Goal: Task Accomplishment & Management: Complete application form

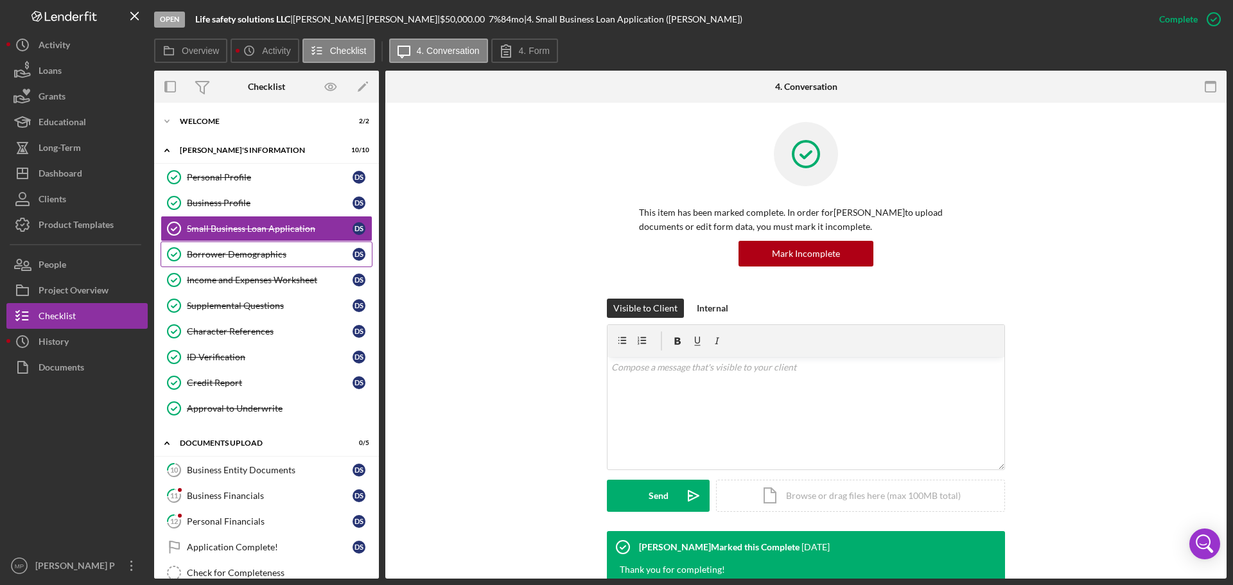
click at [238, 261] on link "Borrower Demographics Borrower Demographics D S" at bounding box center [267, 254] width 212 height 26
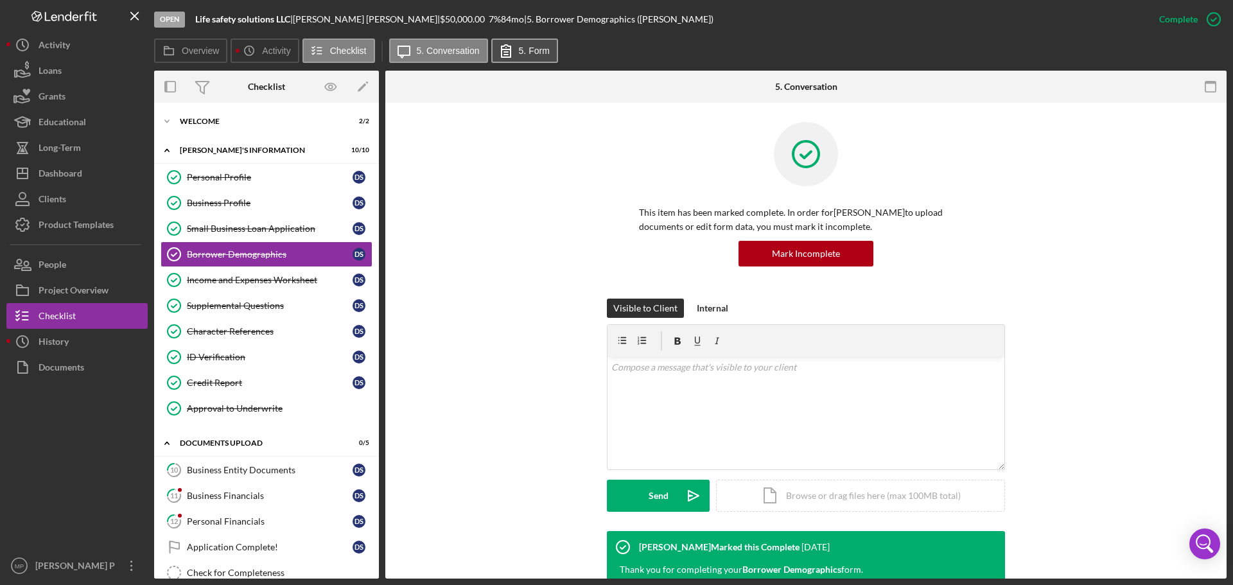
click at [527, 49] on label "5. Form" at bounding box center [534, 51] width 31 height 10
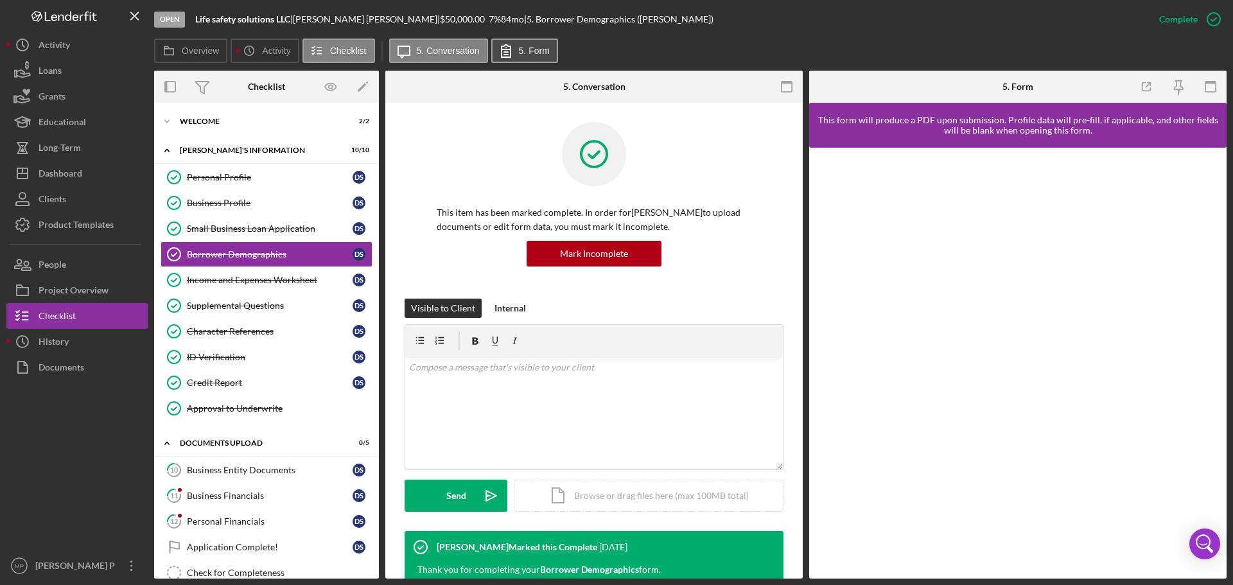
click at [541, 56] on button "5. Form" at bounding box center [524, 51] width 67 height 24
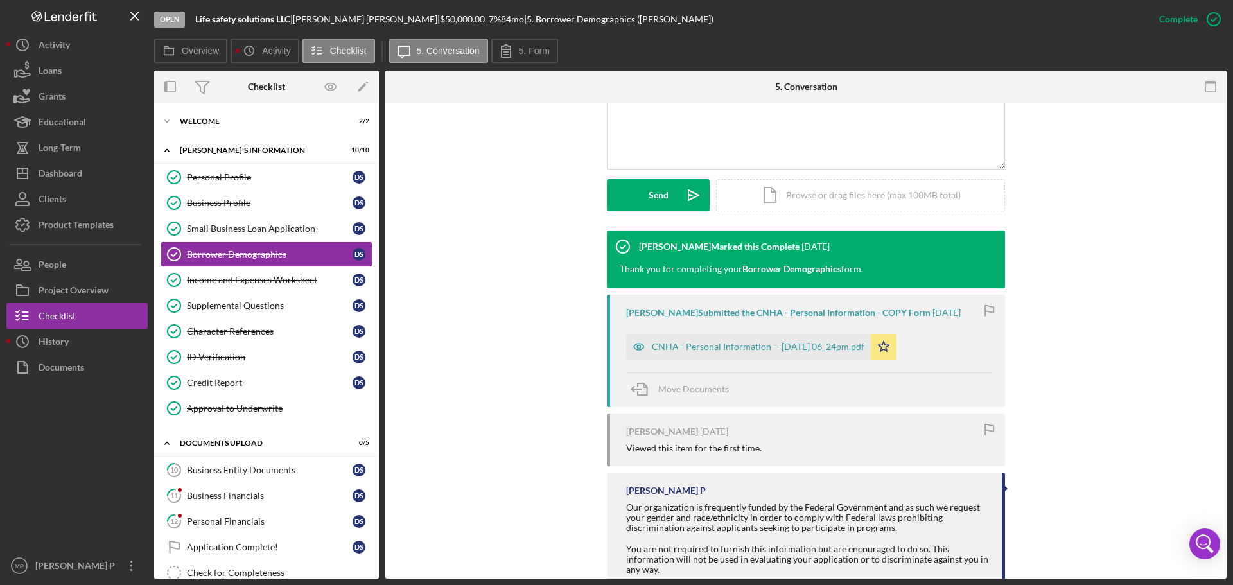
scroll to position [321, 0]
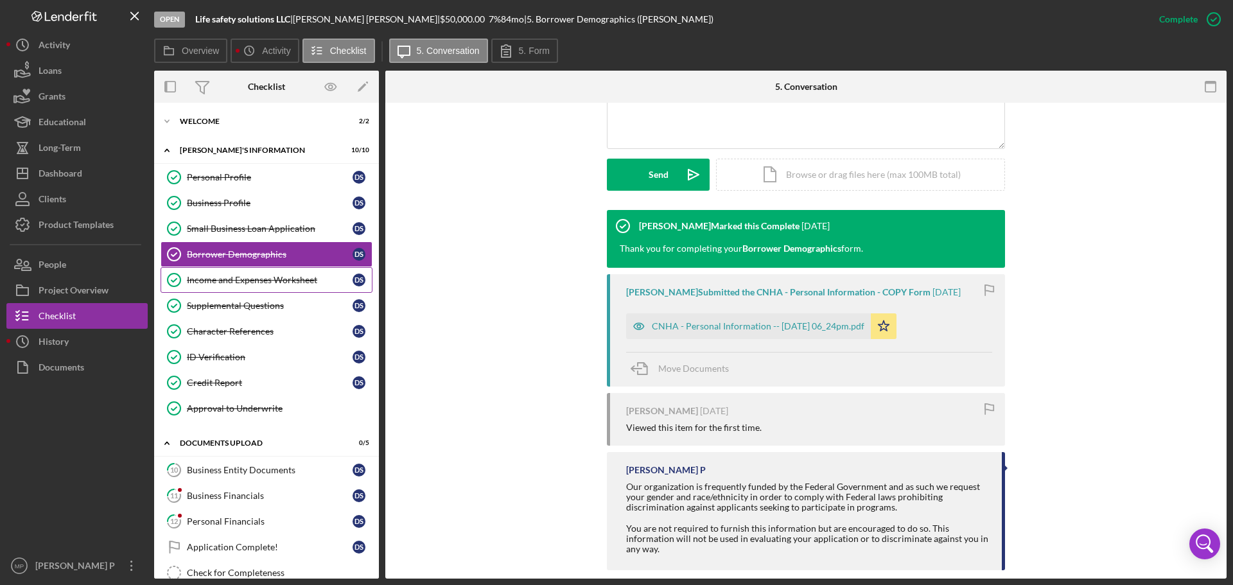
click at [296, 288] on link "Income and Expenses Worksheet Income and Expenses Worksheet D S" at bounding box center [267, 280] width 212 height 26
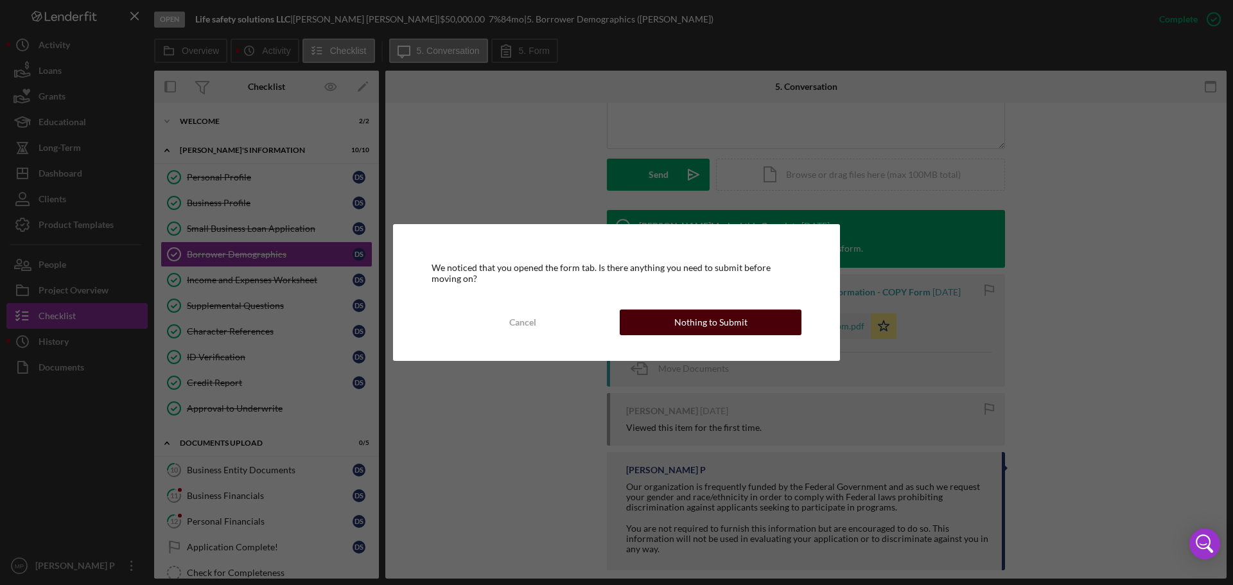
click at [702, 317] on div "Nothing to Submit" at bounding box center [710, 323] width 73 height 26
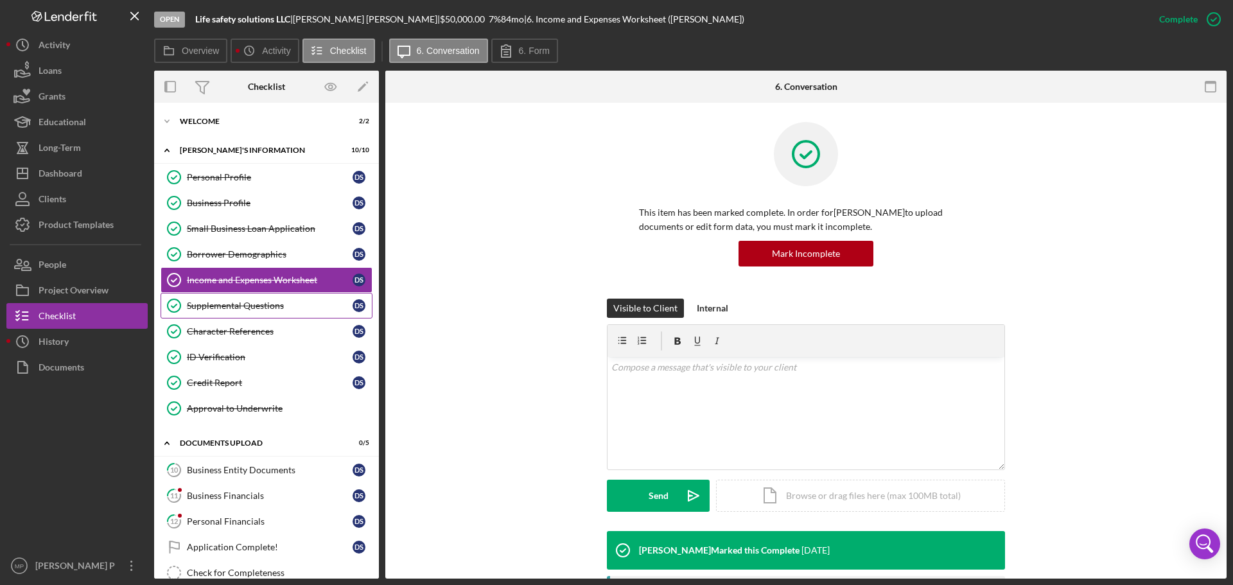
click at [232, 306] on div "Supplemental Questions" at bounding box center [270, 306] width 166 height 10
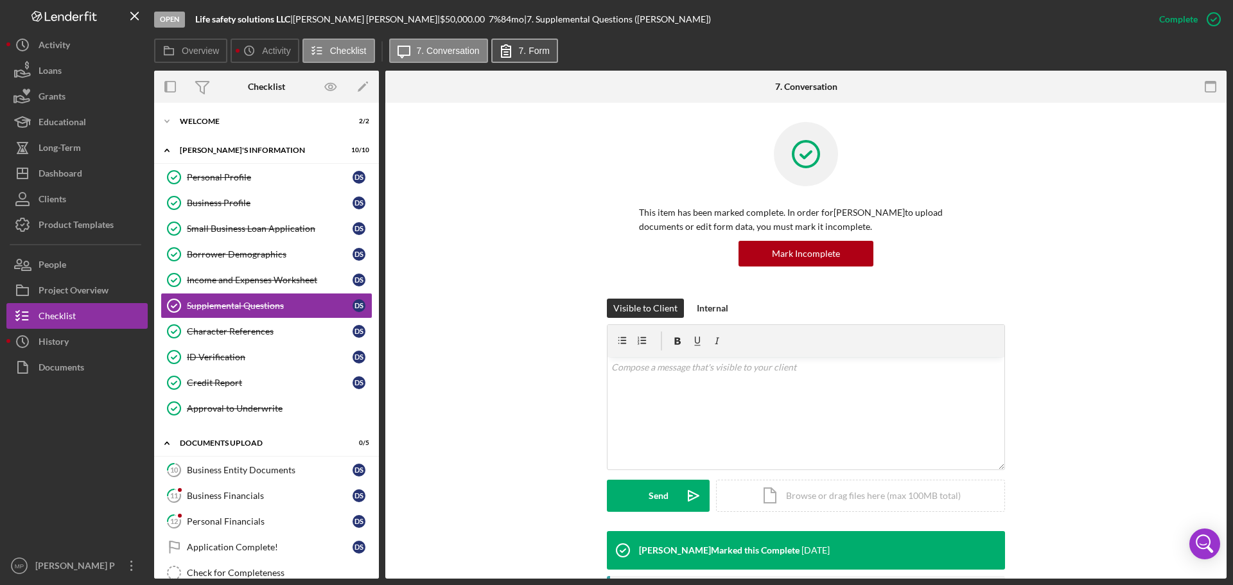
click at [534, 53] on label "7. Form" at bounding box center [534, 51] width 31 height 10
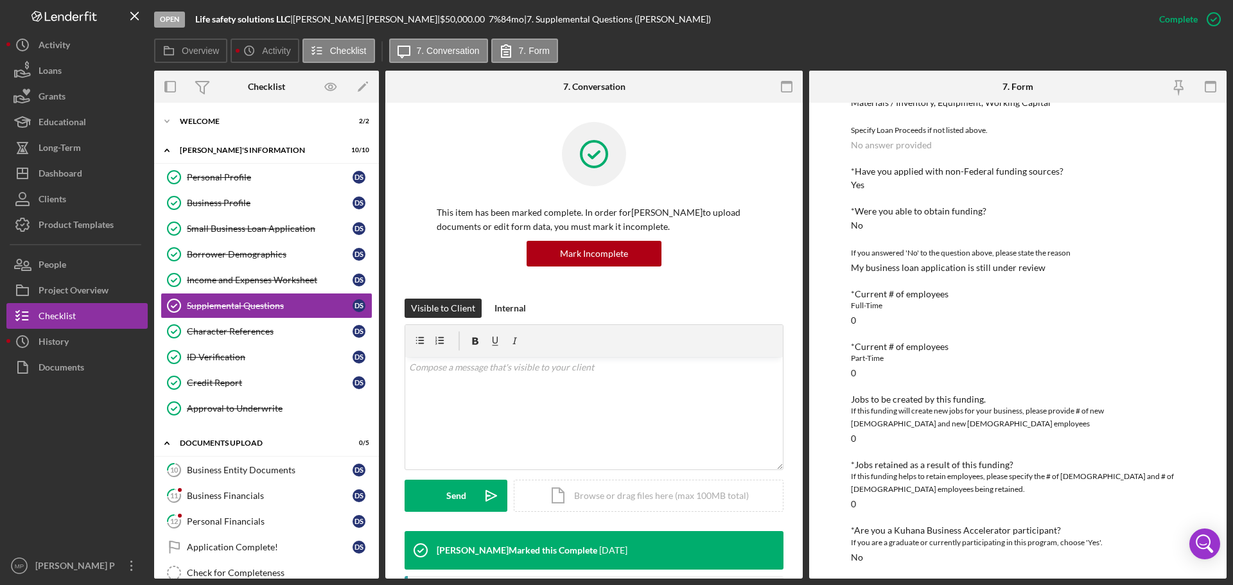
scroll to position [324, 0]
click at [220, 335] on div "Character References" at bounding box center [270, 331] width 166 height 10
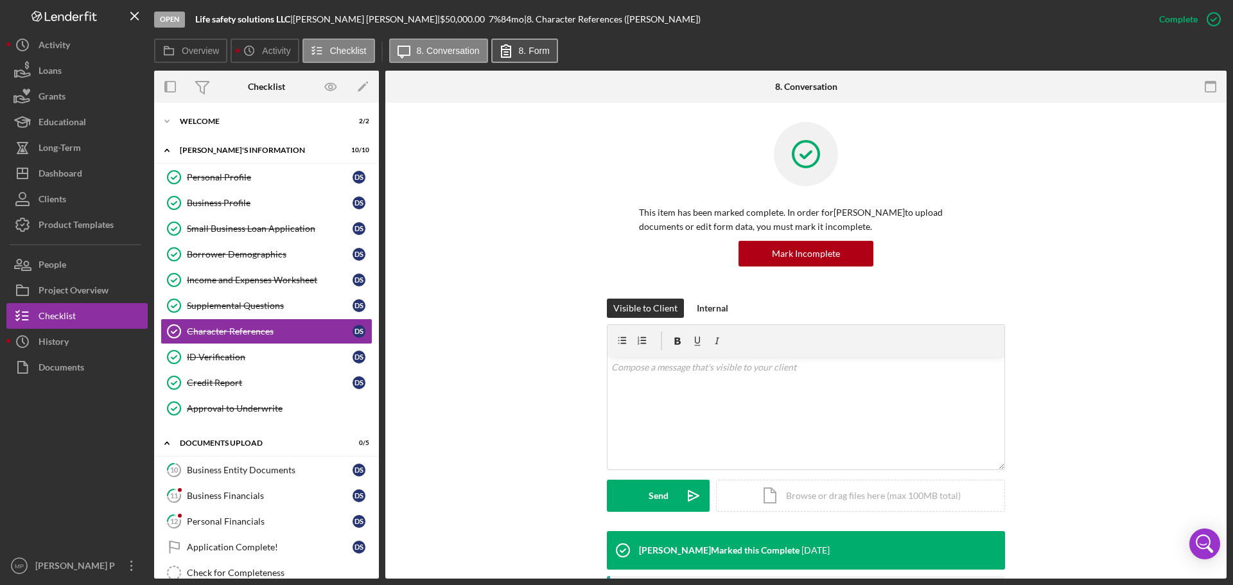
click at [516, 52] on icon at bounding box center [506, 51] width 32 height 32
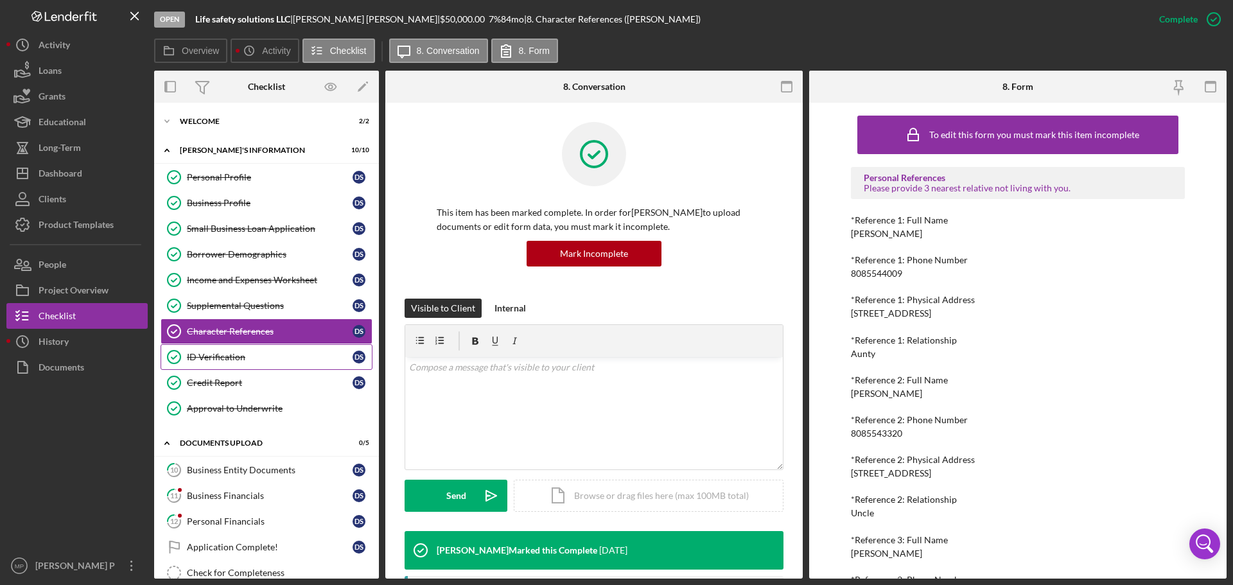
click at [243, 361] on div "ID Verification" at bounding box center [270, 357] width 166 height 10
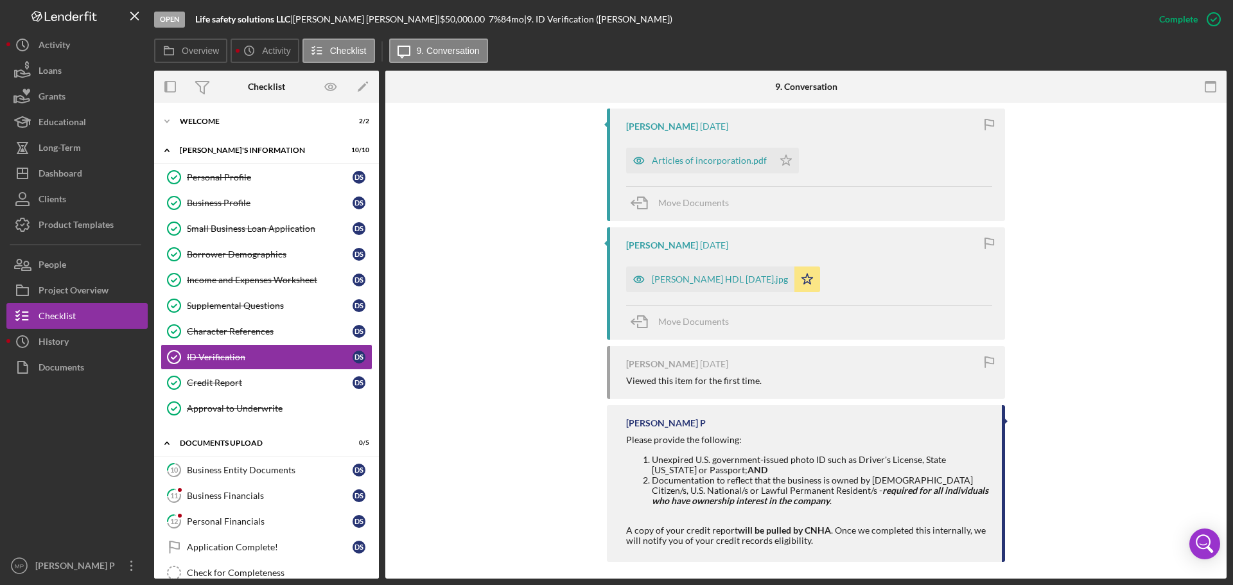
scroll to position [476, 0]
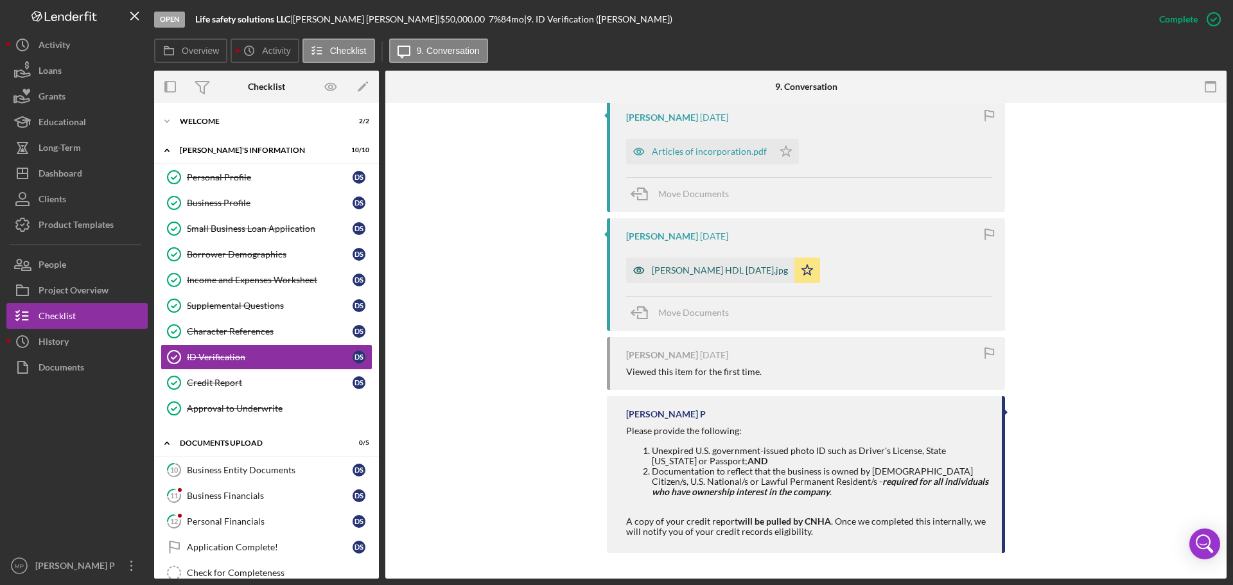
click at [693, 270] on div "[PERSON_NAME] HDL [DATE].jpg" at bounding box center [720, 270] width 136 height 10
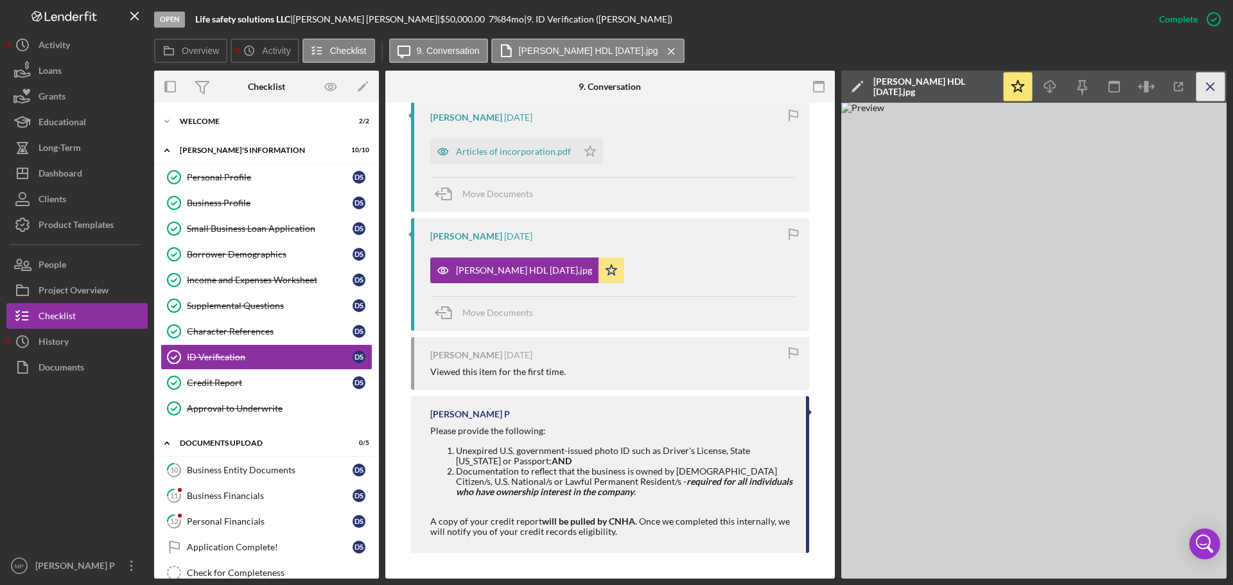
click at [1213, 82] on icon "Icon/Menu Close" at bounding box center [1210, 87] width 29 height 29
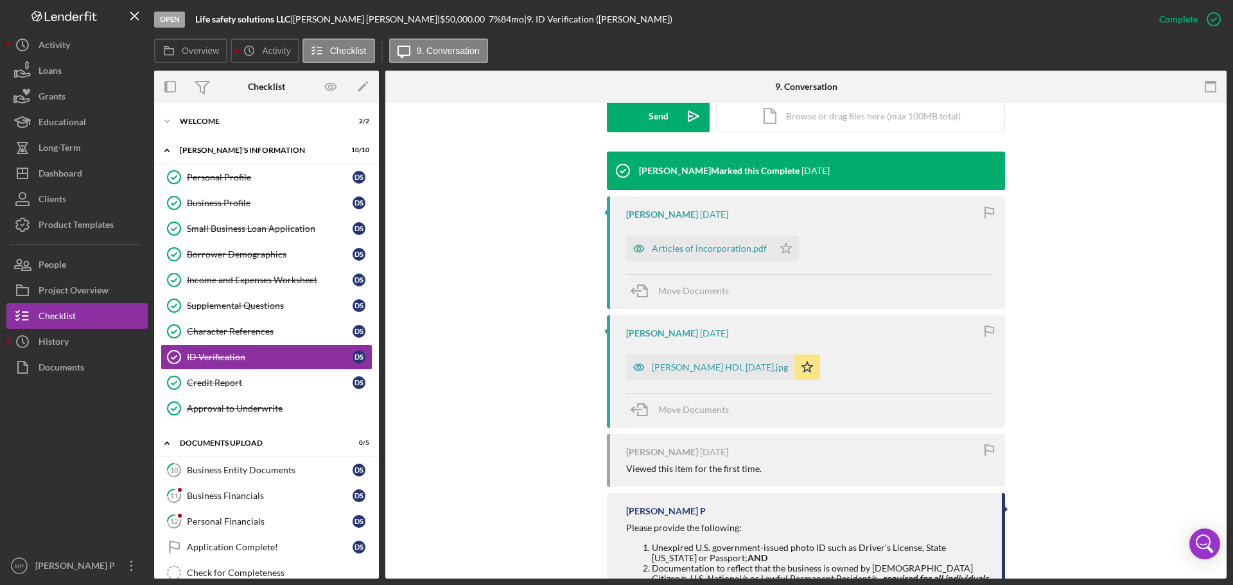
scroll to position [348, 0]
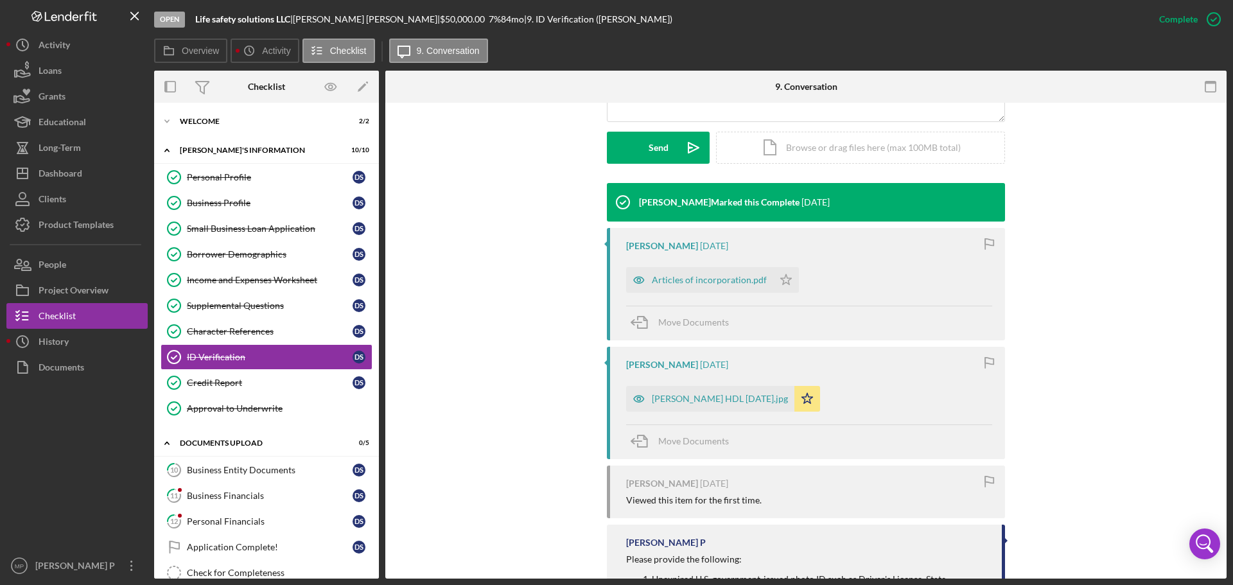
click at [716, 279] on div "Articles of incorporation.pdf" at bounding box center [709, 280] width 115 height 10
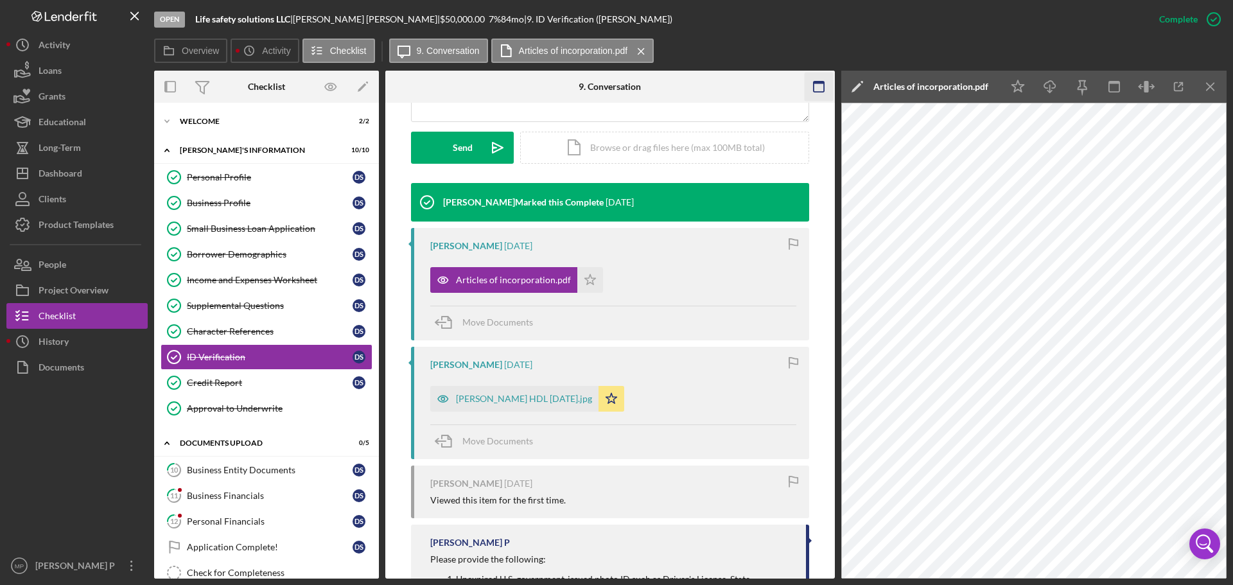
click at [1214, 92] on icon "Icon/Menu Close" at bounding box center [1210, 87] width 29 height 29
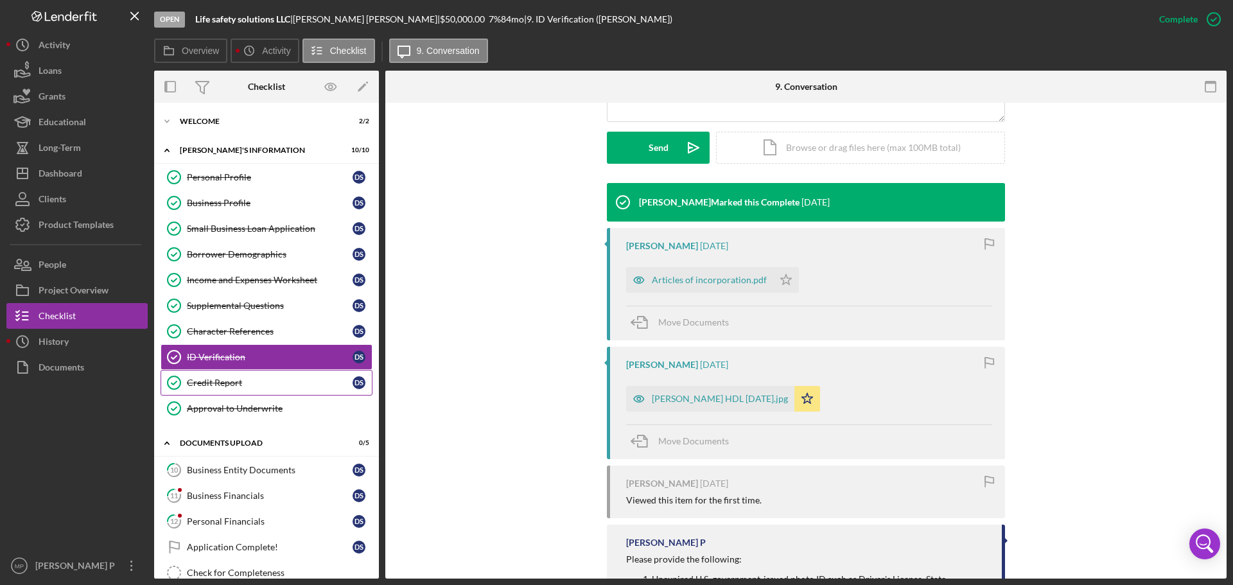
click at [227, 383] on div "Credit Report" at bounding box center [270, 383] width 166 height 10
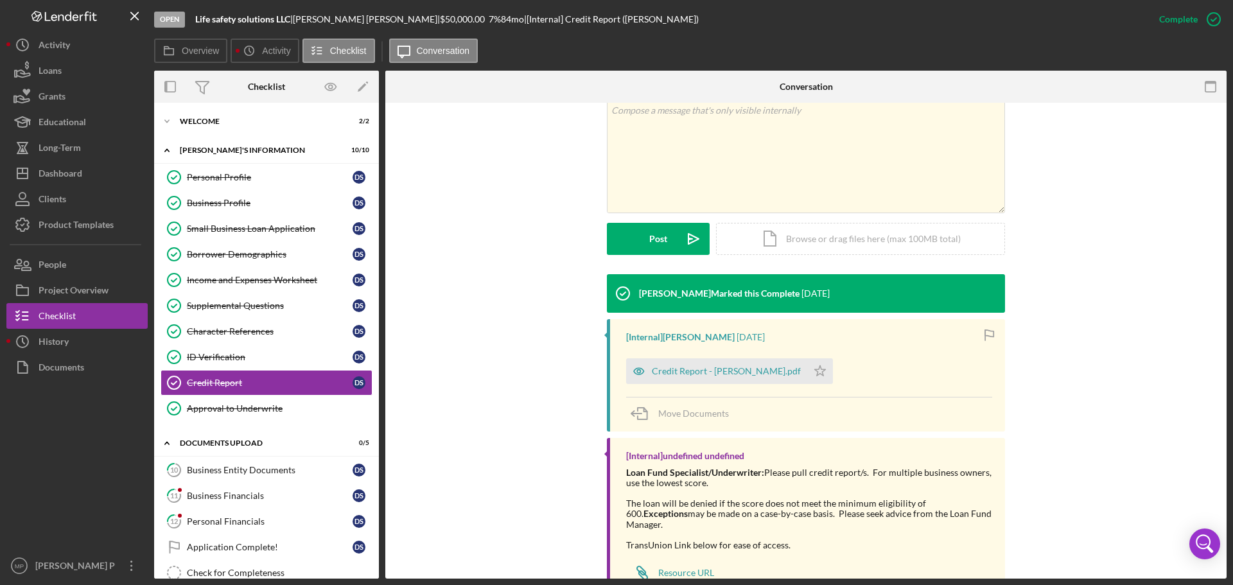
scroll to position [292, 0]
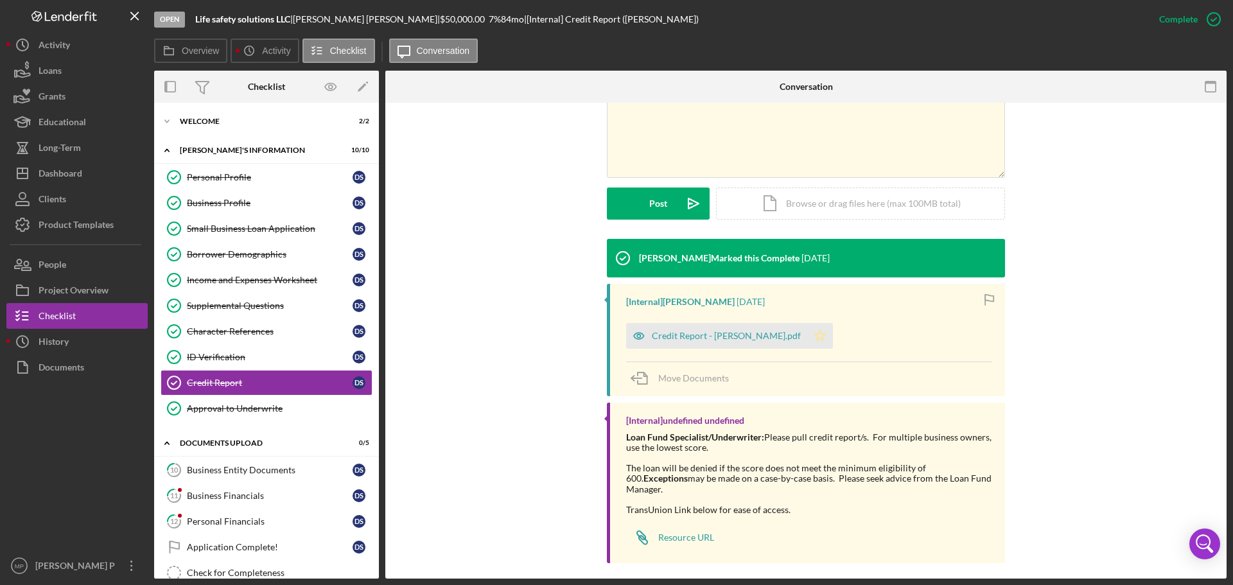
click at [815, 334] on polygon "button" at bounding box center [820, 335] width 11 height 10
click at [237, 403] on div "Approval to Underwrite" at bounding box center [279, 408] width 185 height 10
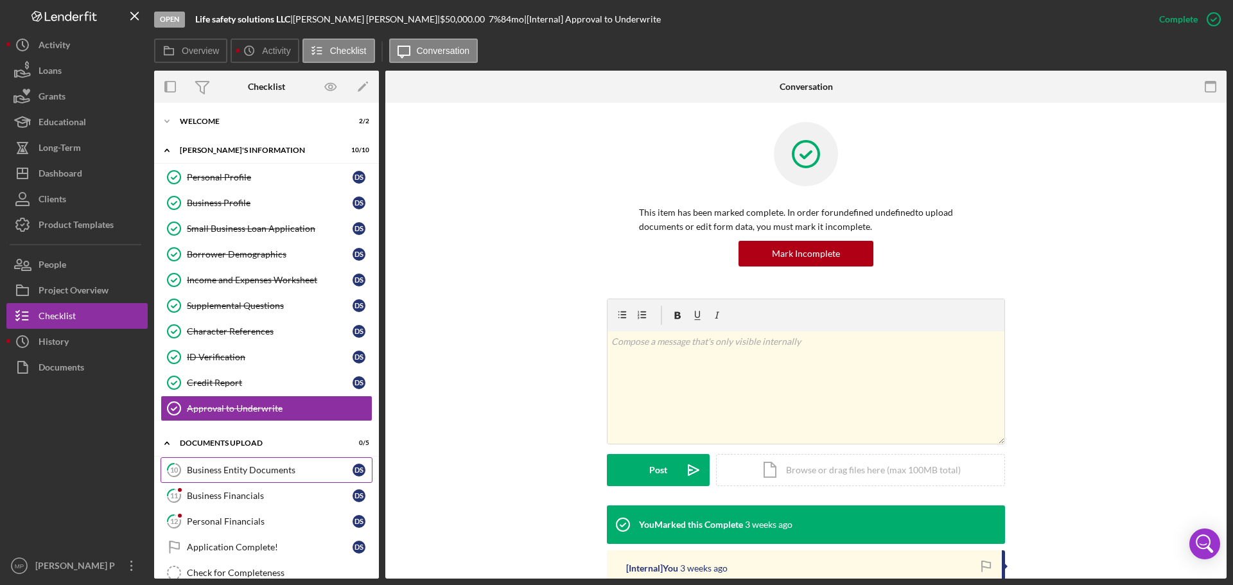
click at [253, 467] on div "Business Entity Documents" at bounding box center [270, 470] width 166 height 10
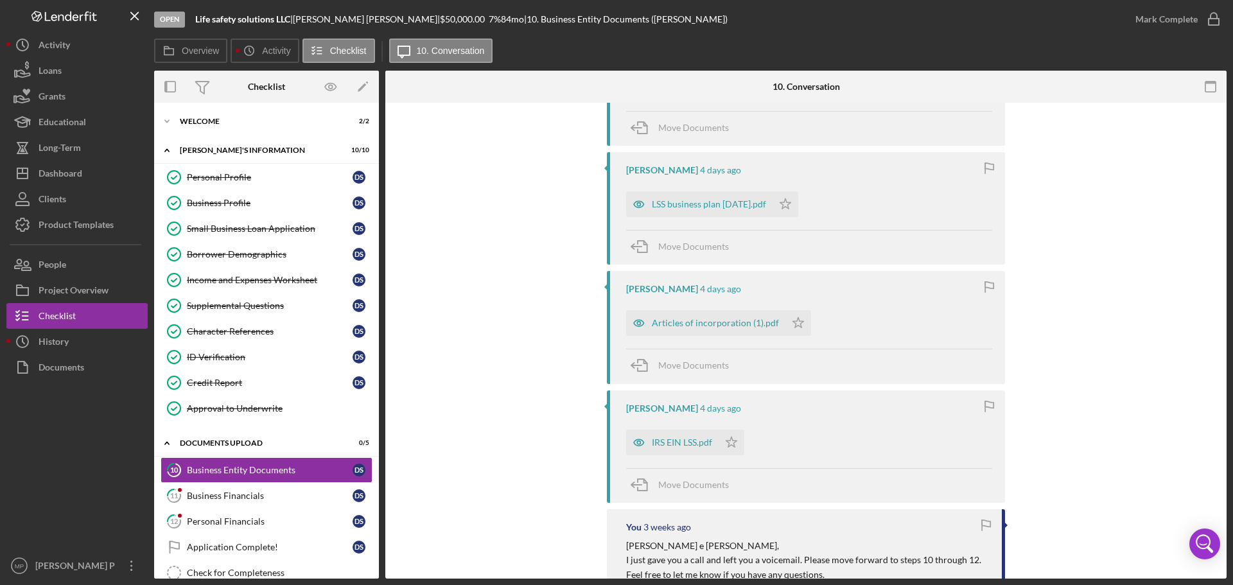
scroll to position [385, 0]
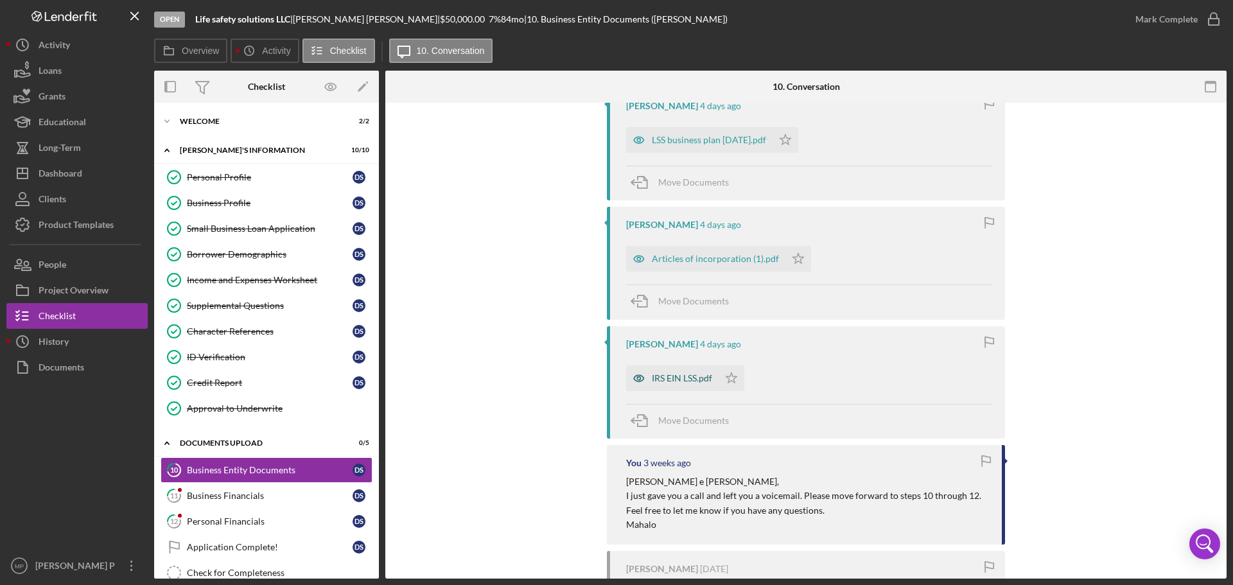
click at [684, 383] on div "IRS EIN LSS.pdf" at bounding box center [672, 378] width 92 height 26
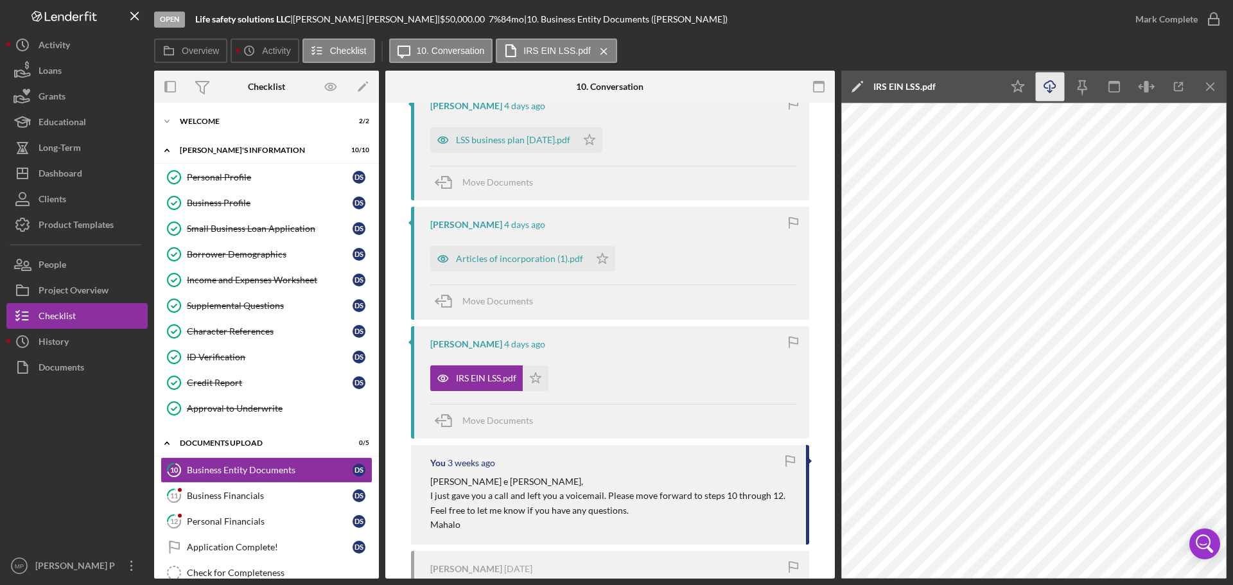
click at [1051, 87] on icon "Icon/Download" at bounding box center [1050, 87] width 29 height 29
click at [1049, 81] on icon "button" at bounding box center [1049, 84] width 11 height 7
click at [534, 375] on icon "Icon/Star" at bounding box center [536, 378] width 26 height 26
click at [530, 257] on div "Articles of incorporation (1).pdf" at bounding box center [519, 259] width 127 height 10
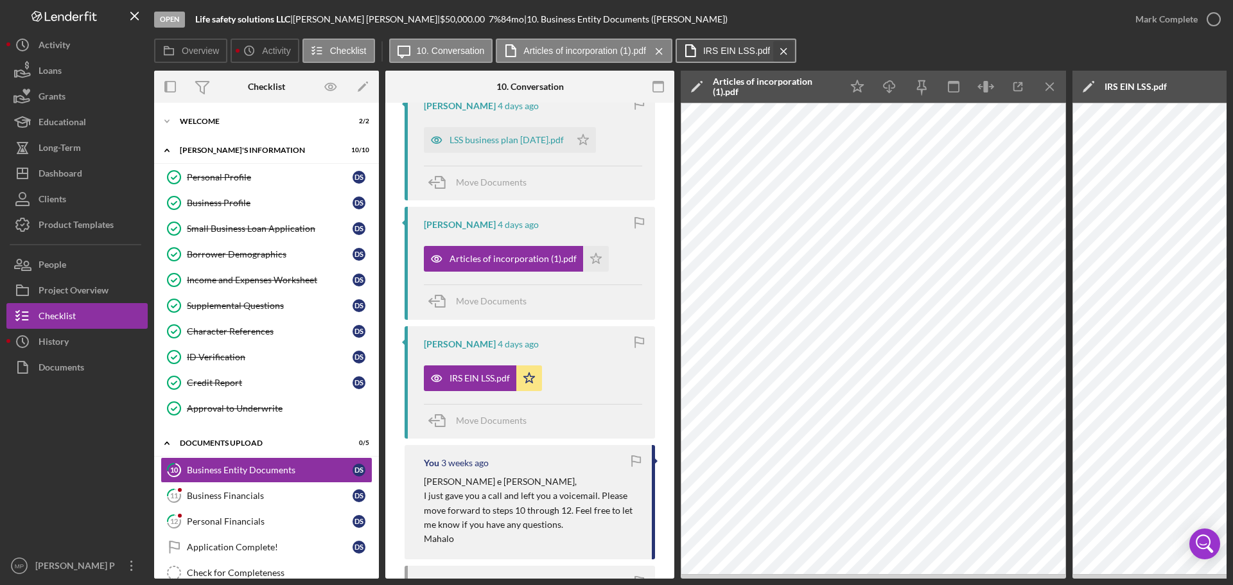
click at [788, 49] on icon "Icon/Menu Close" at bounding box center [783, 51] width 22 height 32
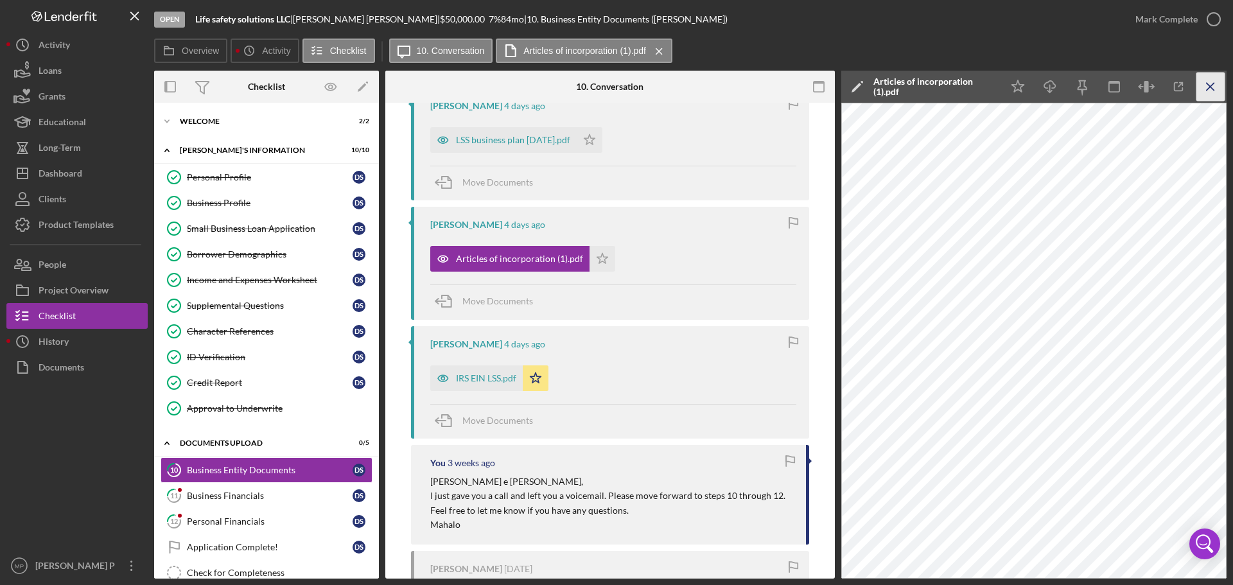
click at [1221, 83] on icon "Icon/Menu Close" at bounding box center [1210, 87] width 29 height 29
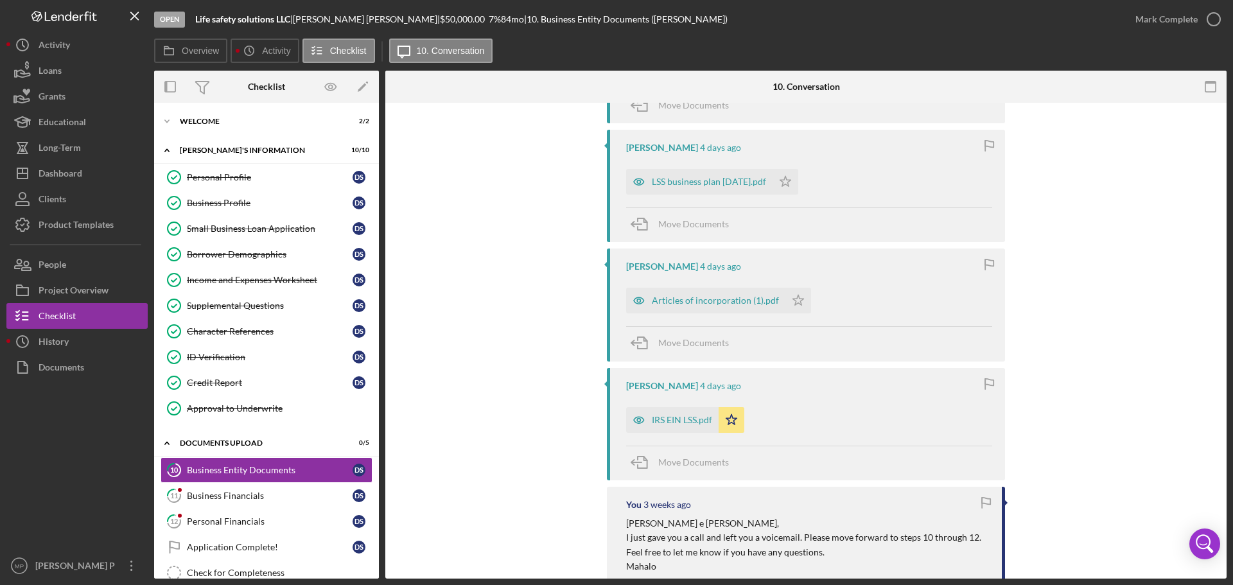
scroll to position [321, 0]
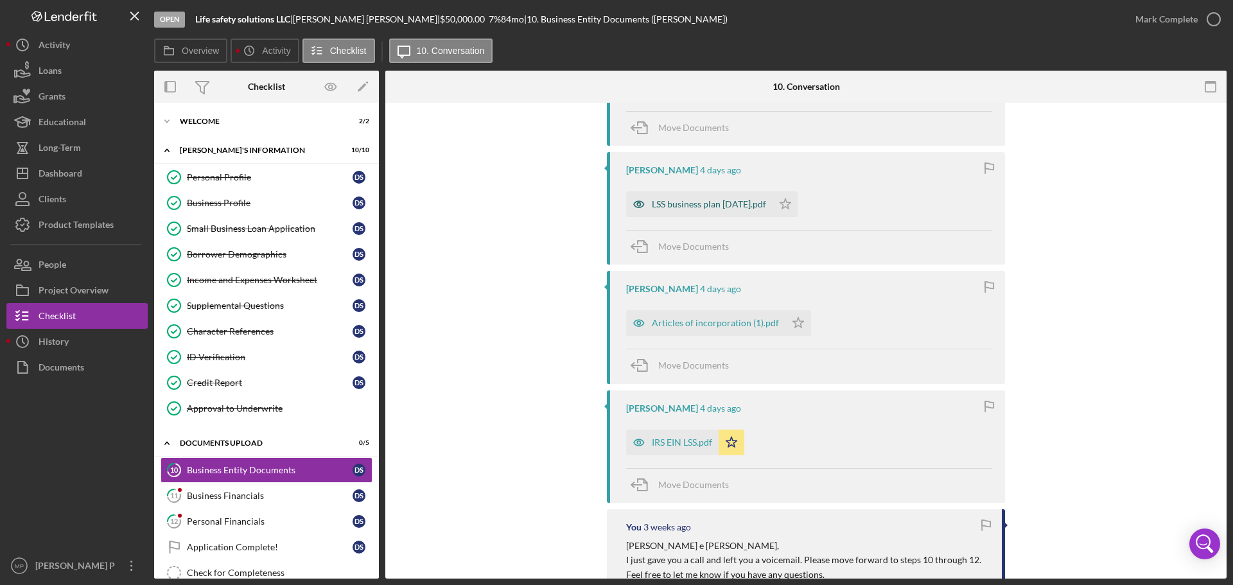
click at [722, 207] on div "LSS business plan [DATE].pdf" at bounding box center [709, 204] width 114 height 10
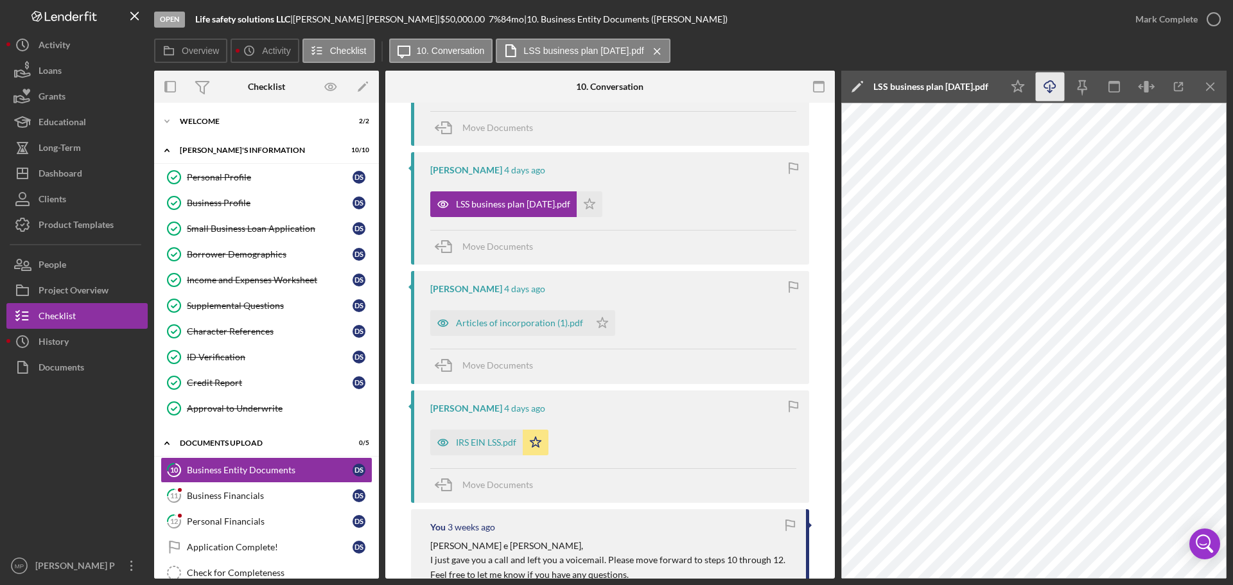
click at [1054, 85] on icon "Icon/Download" at bounding box center [1050, 87] width 29 height 29
click at [589, 204] on icon "Icon/Star" at bounding box center [590, 204] width 26 height 26
click at [534, 326] on div "Articles of incorporation (1).pdf" at bounding box center [519, 323] width 127 height 10
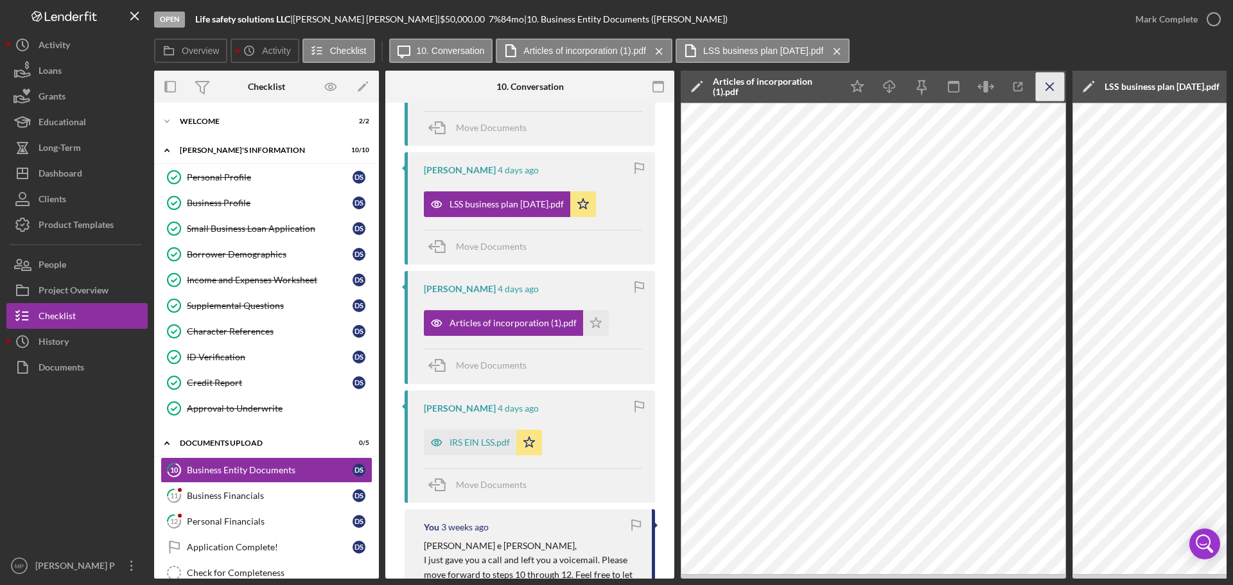
click at [1049, 88] on icon "Icon/Menu Close" at bounding box center [1050, 87] width 29 height 29
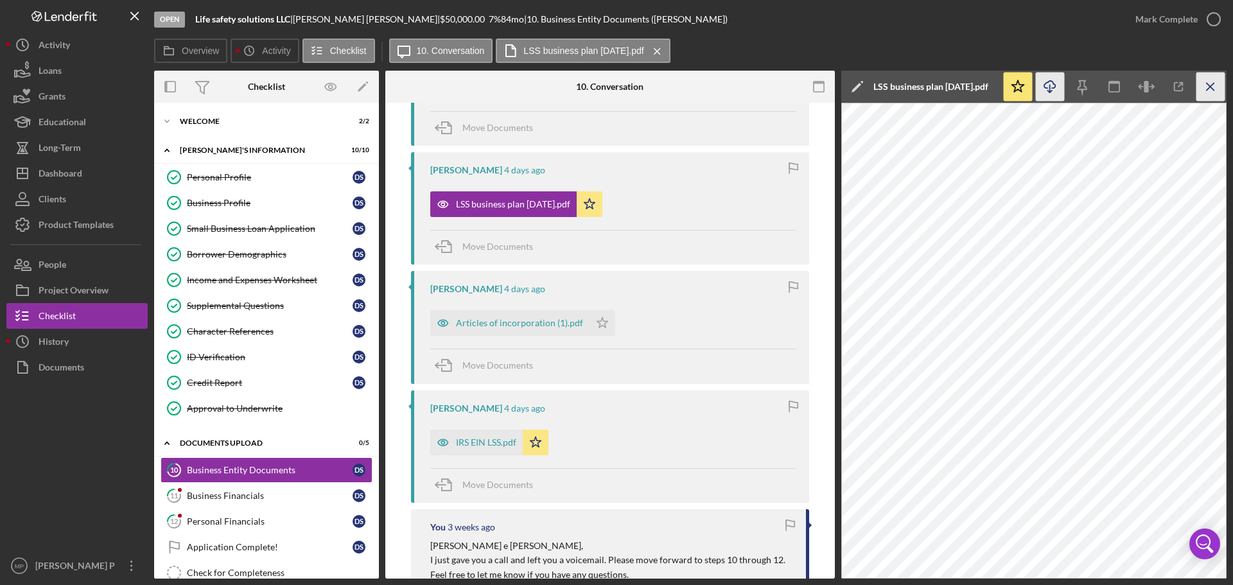
click at [1212, 85] on line "button" at bounding box center [1210, 86] width 7 height 7
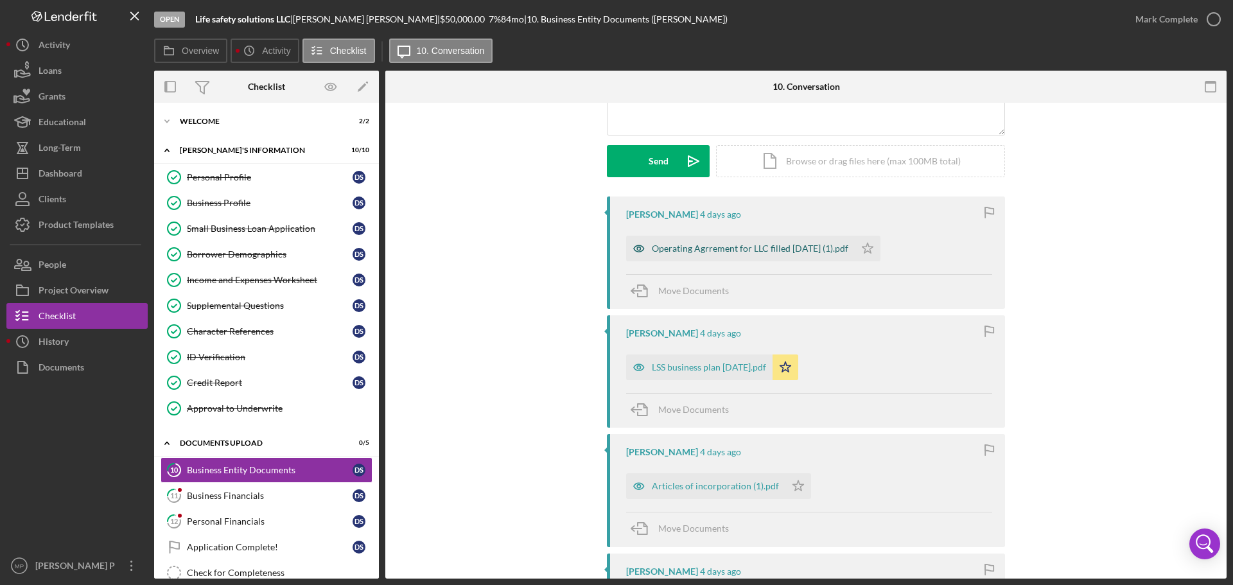
scroll to position [128, 0]
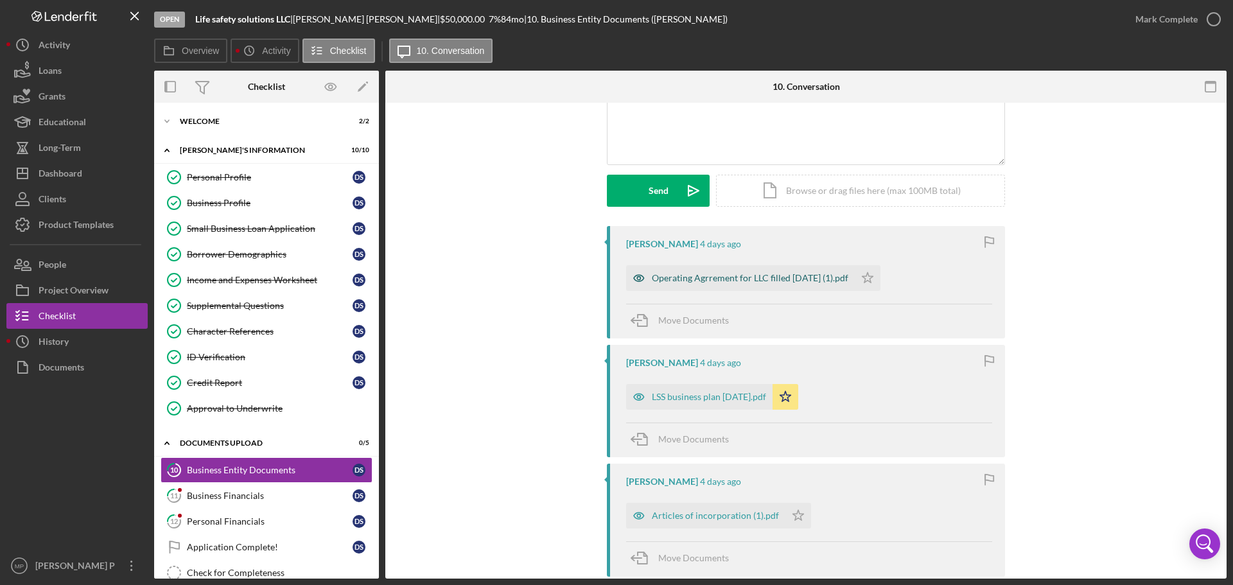
click at [797, 278] on div "Operating Agrrement for LLC filled [DATE] (1).pdf" at bounding box center [750, 278] width 196 height 10
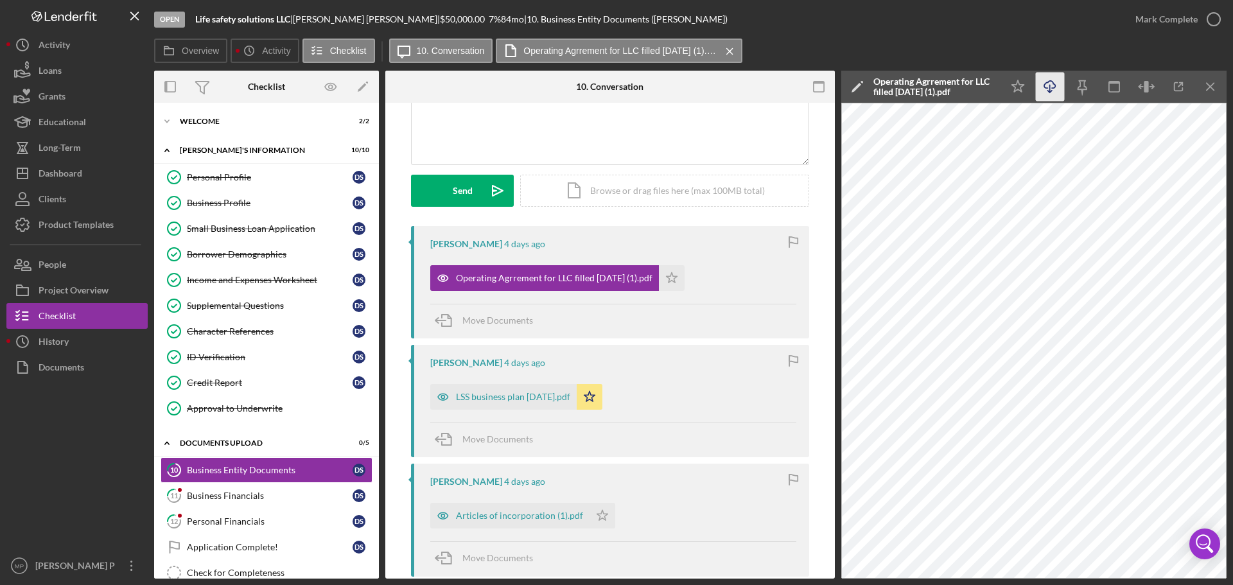
click at [1045, 88] on icon "Icon/Download" at bounding box center [1050, 87] width 29 height 29
click at [1211, 89] on icon "Icon/Menu Close" at bounding box center [1210, 87] width 29 height 29
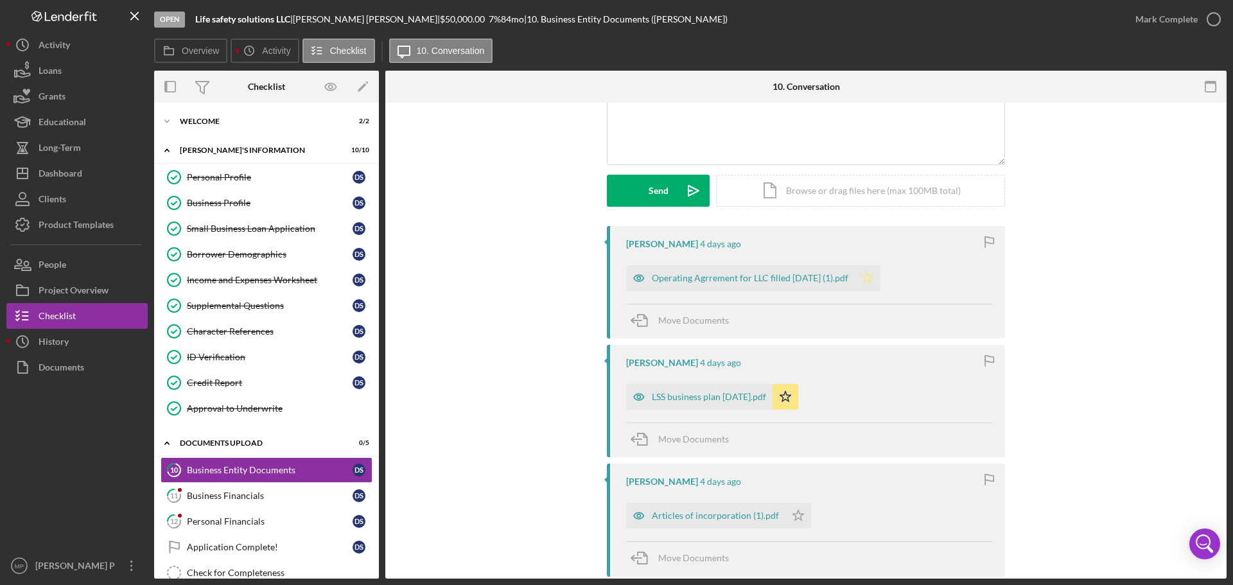
click at [863, 276] on polygon "button" at bounding box center [867, 277] width 11 height 10
click at [1164, 21] on div "Mark Complete" at bounding box center [1166, 19] width 62 height 26
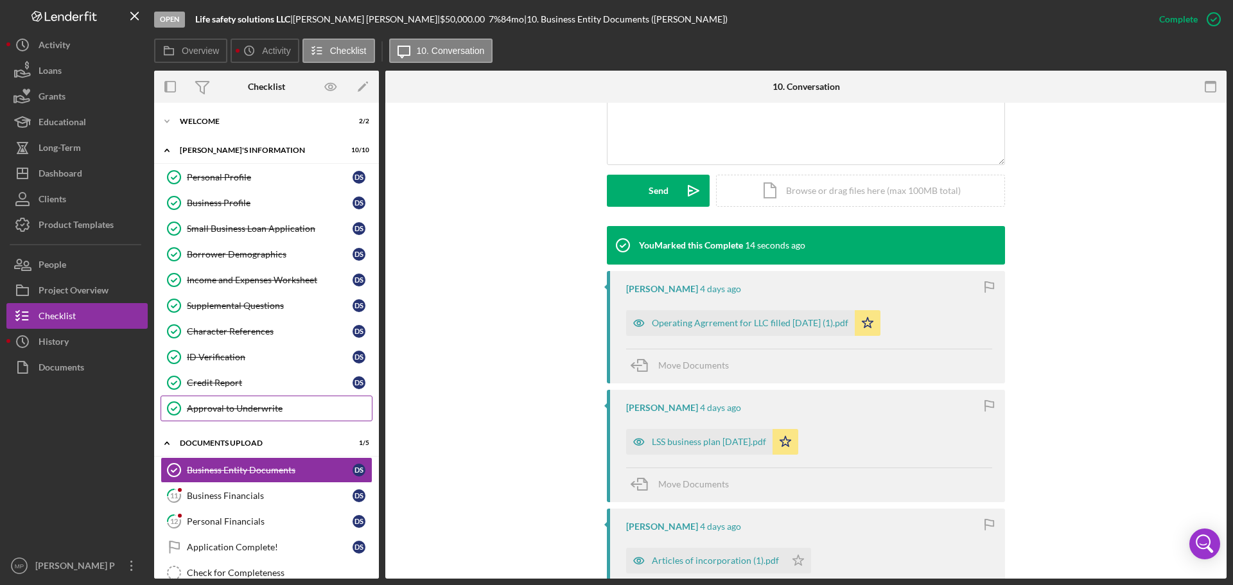
scroll to position [78, 0]
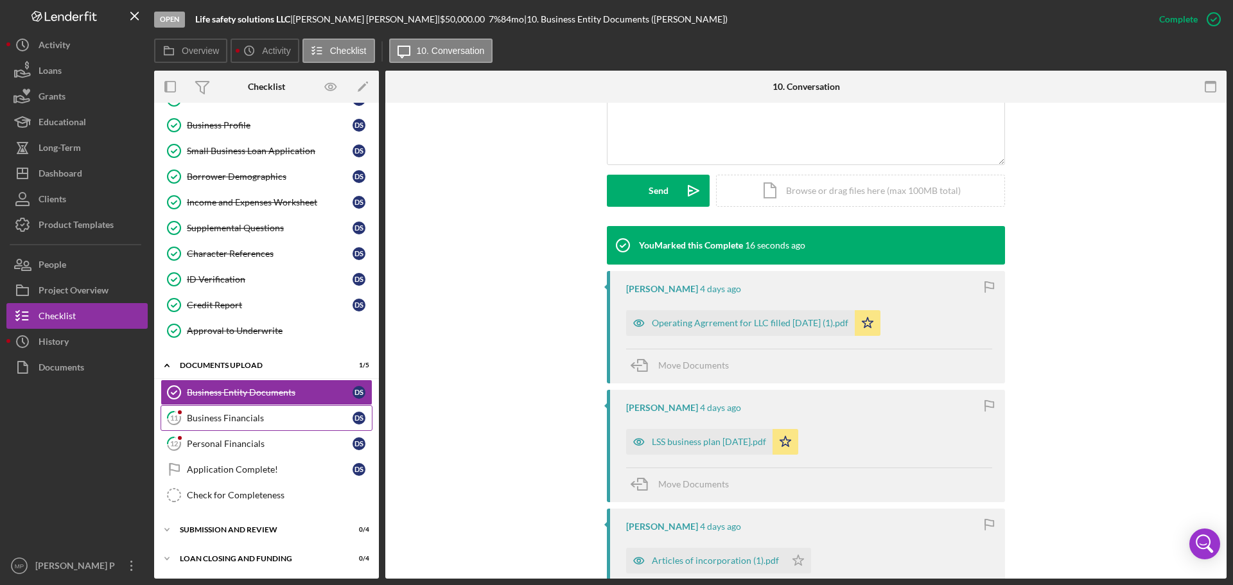
click at [259, 417] on div "Business Financials" at bounding box center [270, 418] width 166 height 10
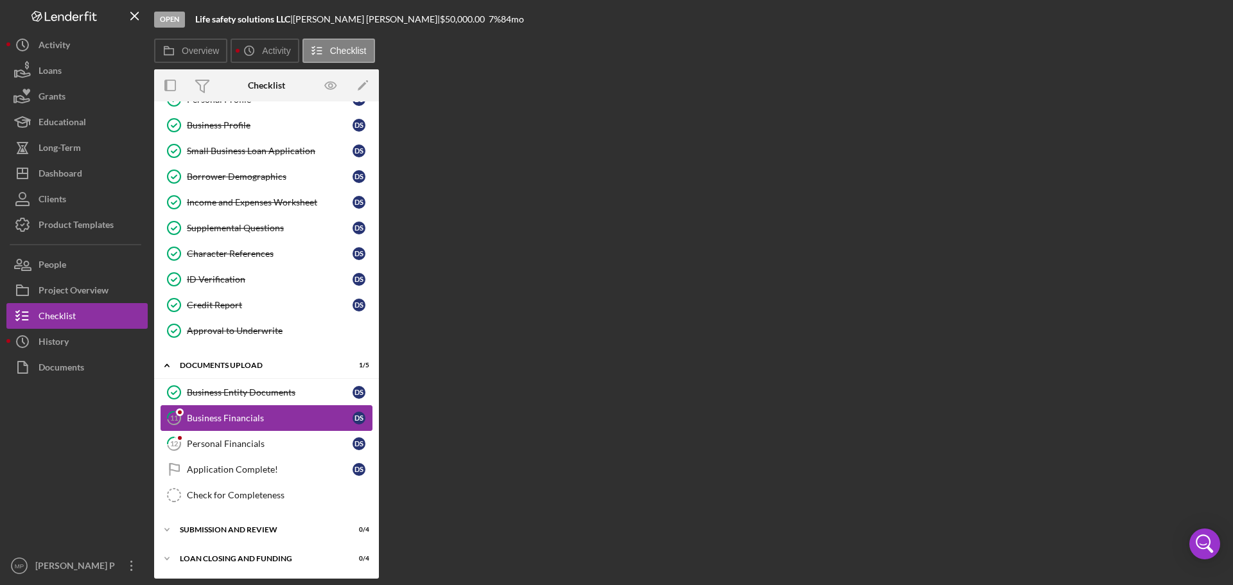
click at [259, 417] on div "Business Financials" at bounding box center [270, 418] width 166 height 10
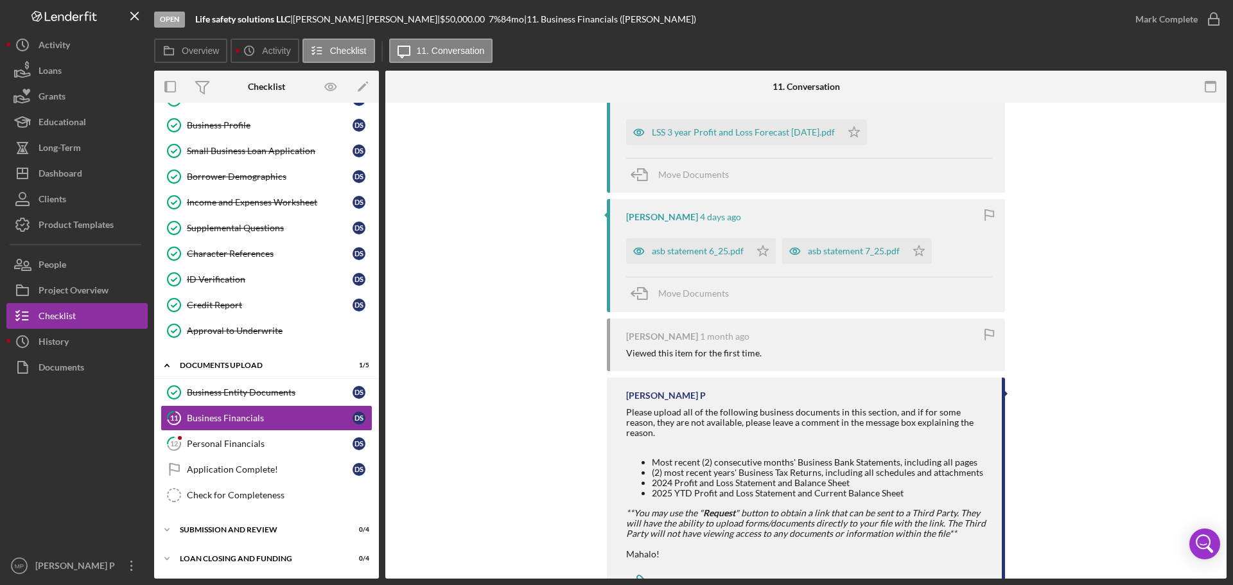
scroll to position [613, 0]
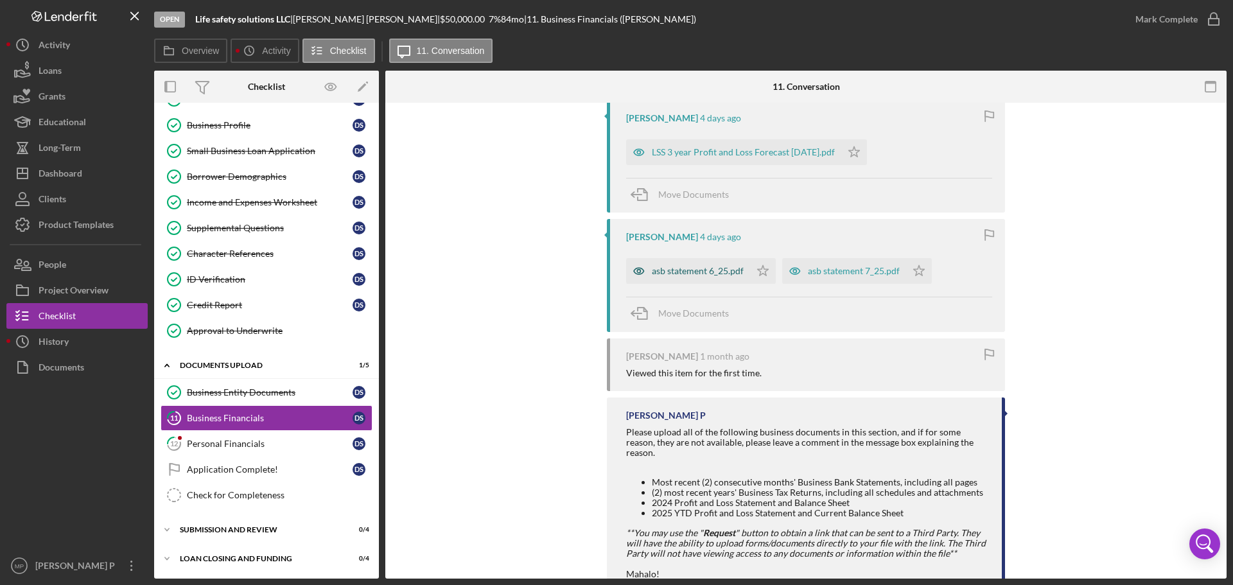
click at [713, 269] on div "asb statement 6_25.pdf" at bounding box center [698, 271] width 92 height 10
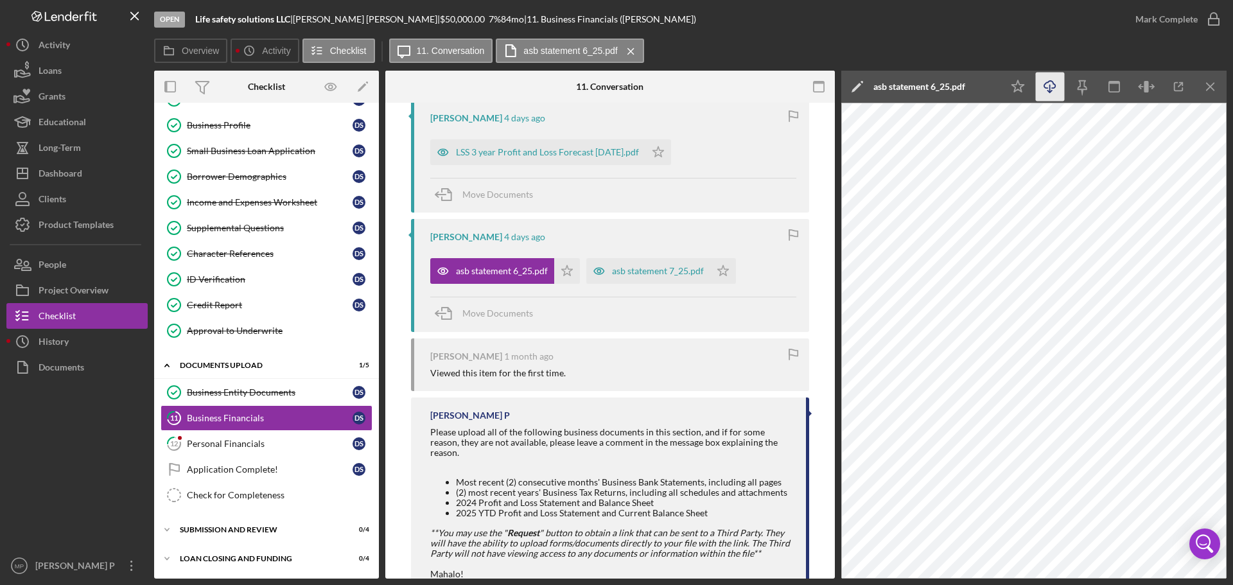
click at [1050, 83] on icon "Icon/Download" at bounding box center [1050, 87] width 29 height 29
click at [1212, 84] on line "button" at bounding box center [1210, 86] width 7 height 7
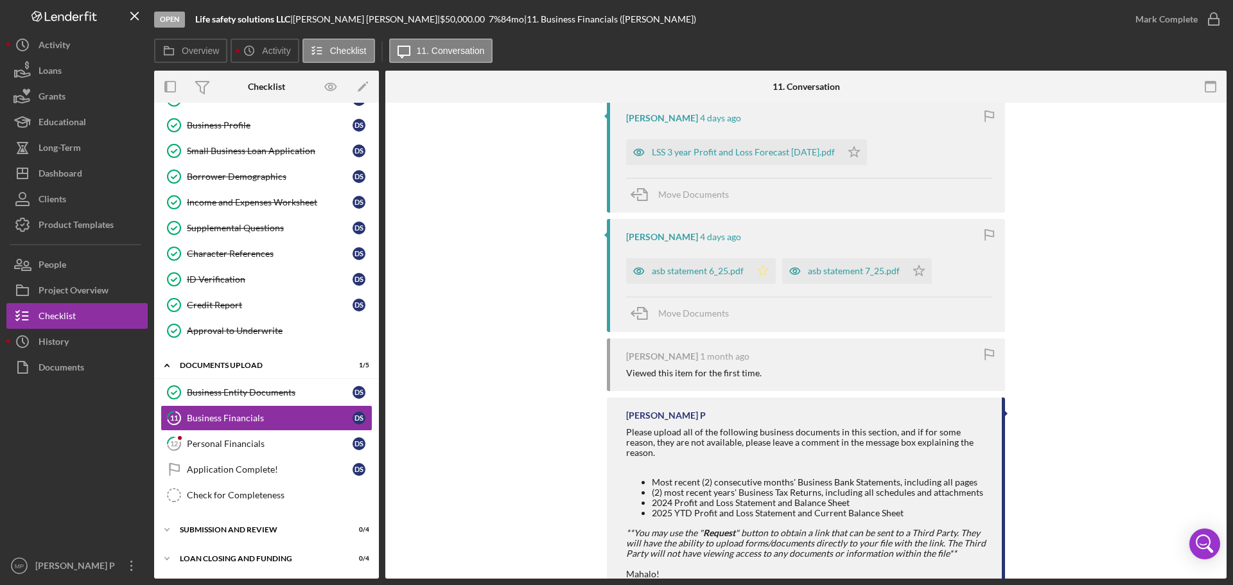
click at [760, 272] on icon "Icon/Star" at bounding box center [763, 271] width 26 height 26
click at [838, 272] on div "asb statement 7_25.pdf" at bounding box center [854, 271] width 92 height 10
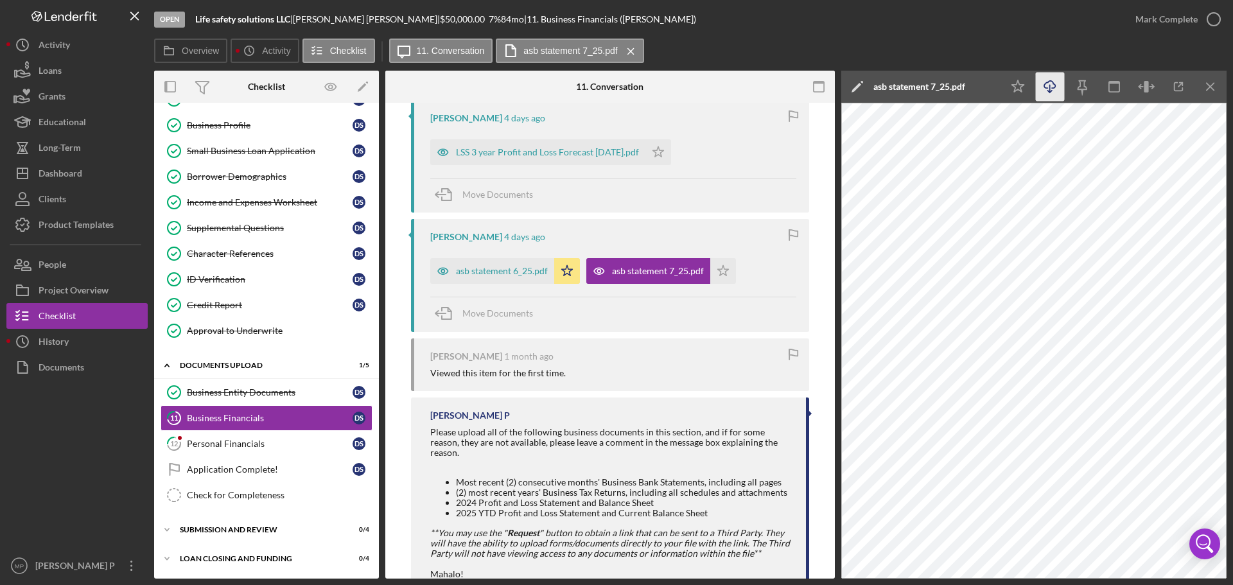
click at [1054, 89] on icon "Icon/Download" at bounding box center [1050, 87] width 29 height 29
click at [1207, 86] on icon "Icon/Menu Close" at bounding box center [1210, 87] width 29 height 29
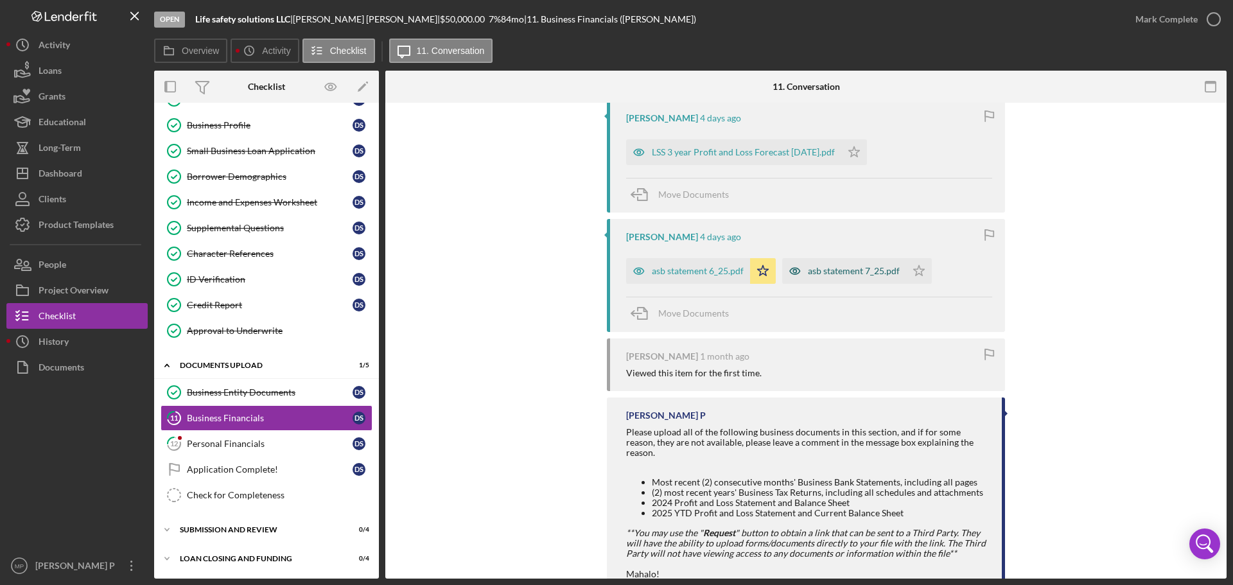
drag, startPoint x: 914, startPoint y: 269, endPoint x: 899, endPoint y: 261, distance: 16.7
click at [914, 268] on icon "Icon/Star" at bounding box center [919, 271] width 26 height 26
click at [760, 161] on div "LSS 3 year Profit and Loss Forecast [DATE].pdf" at bounding box center [733, 152] width 215 height 26
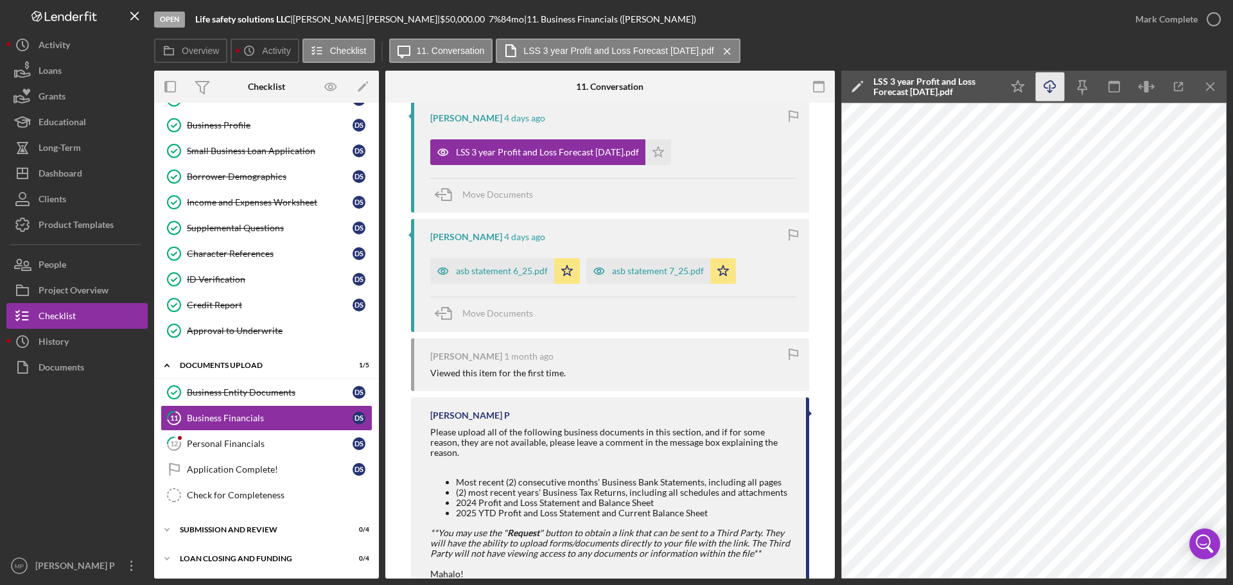
click at [1049, 81] on icon "button" at bounding box center [1049, 84] width 11 height 7
click at [1208, 90] on icon "Icon/Menu Close" at bounding box center [1210, 87] width 29 height 29
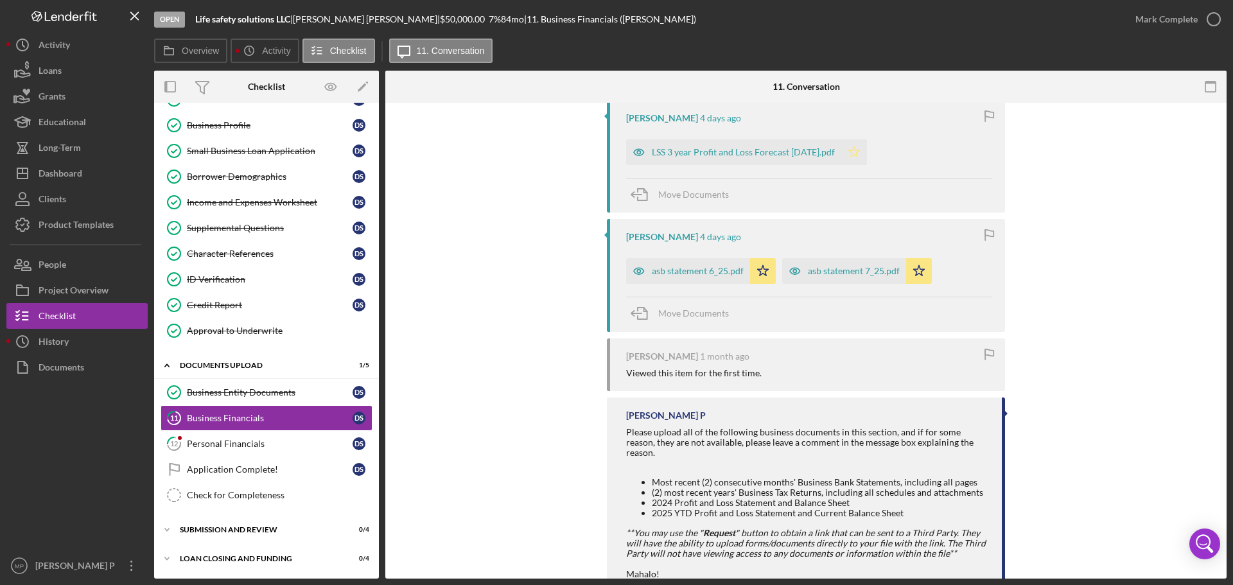
click at [850, 152] on icon "Icon/Star" at bounding box center [854, 152] width 26 height 26
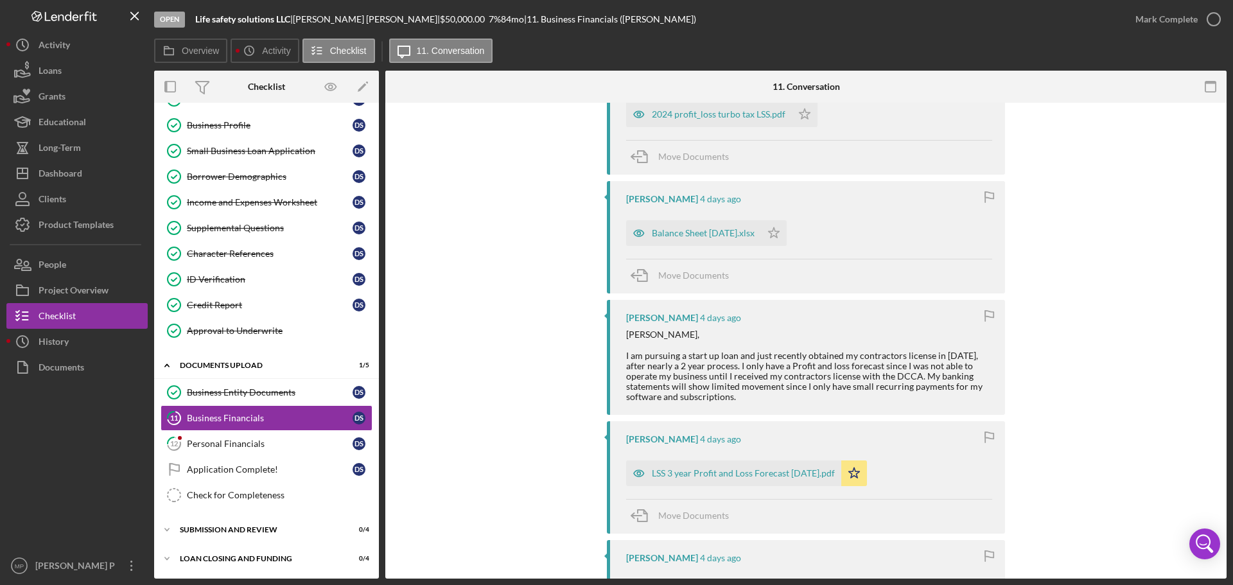
scroll to position [228, 0]
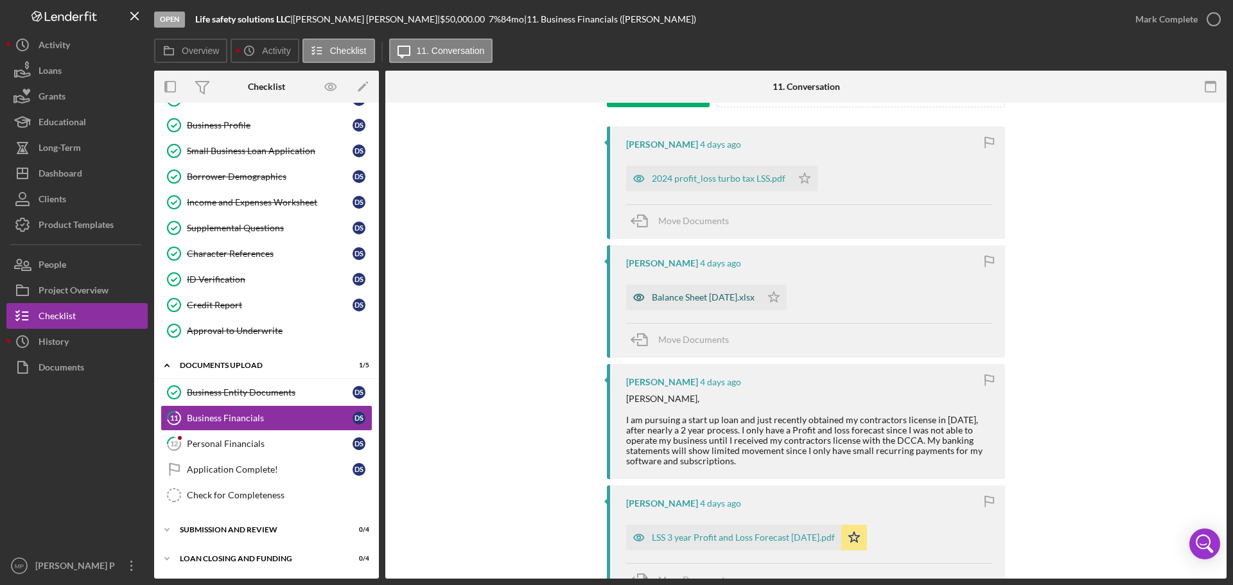
click at [719, 293] on div "Balance Sheet [DATE].xlsx" at bounding box center [703, 297] width 103 height 10
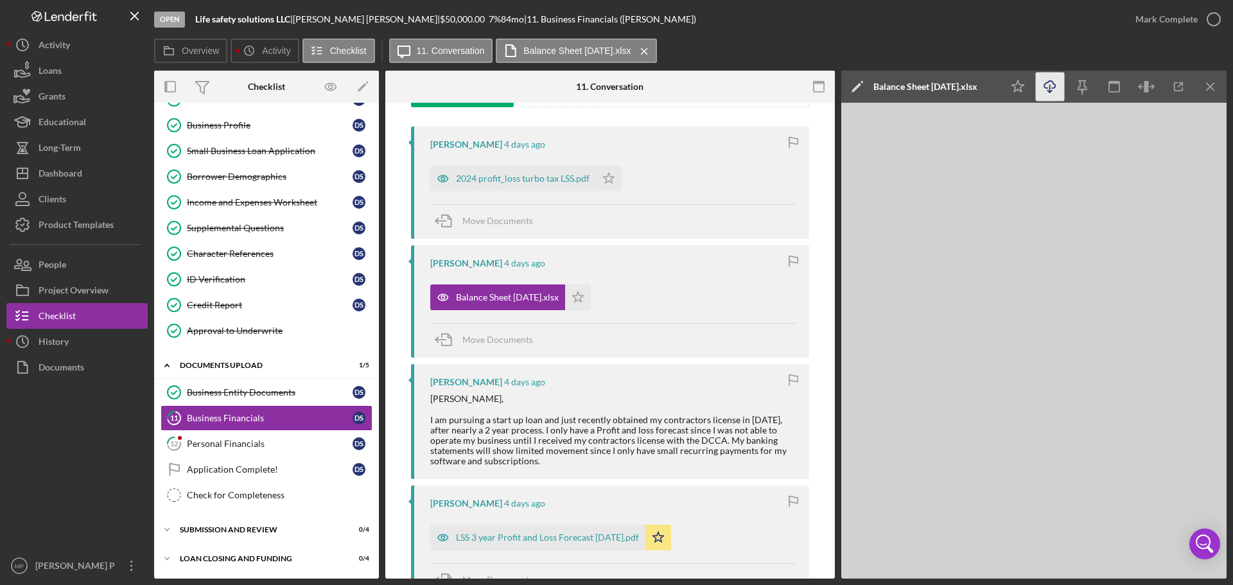
click at [1045, 84] on icon "button" at bounding box center [1049, 84] width 11 height 7
click at [1208, 89] on line "button" at bounding box center [1210, 86] width 7 height 7
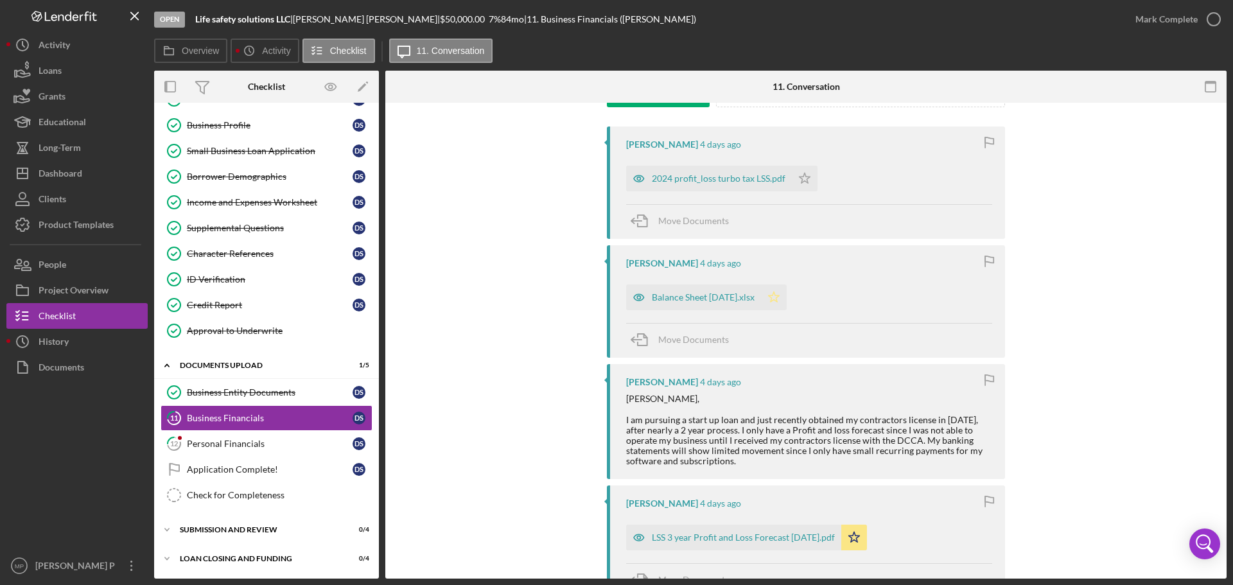
click at [778, 293] on icon "Icon/Star" at bounding box center [774, 297] width 26 height 26
click at [723, 181] on div "2024 profit_loss turbo tax LSS.pdf" at bounding box center [719, 178] width 134 height 10
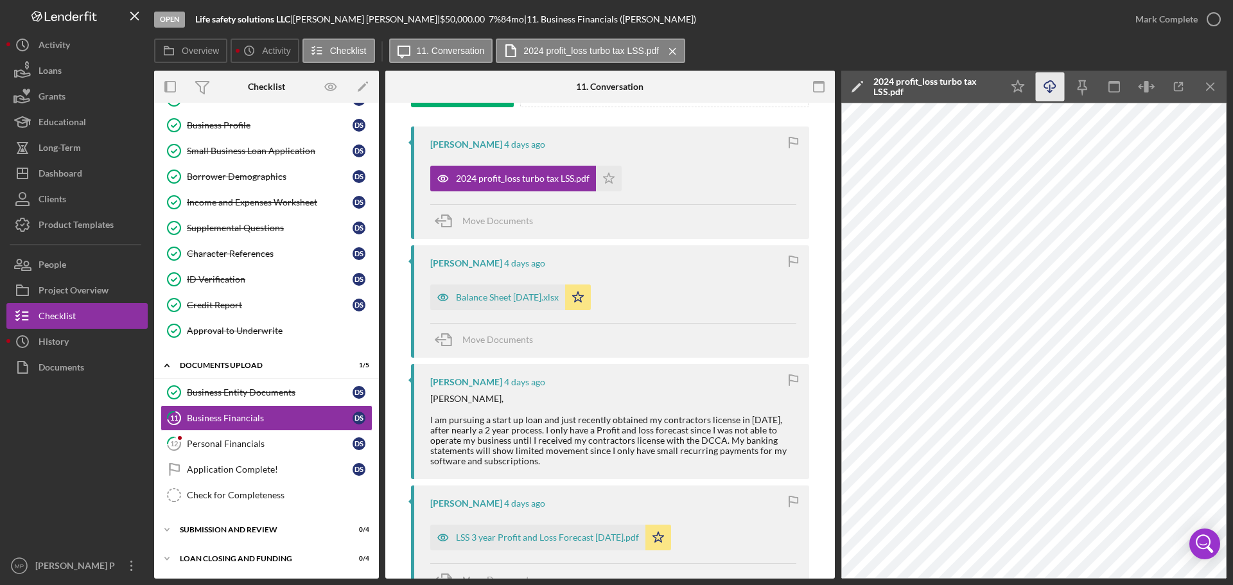
click at [1049, 87] on icon "Icon/Download" at bounding box center [1050, 87] width 29 height 29
click at [1206, 89] on icon "Icon/Menu Close" at bounding box center [1210, 87] width 29 height 29
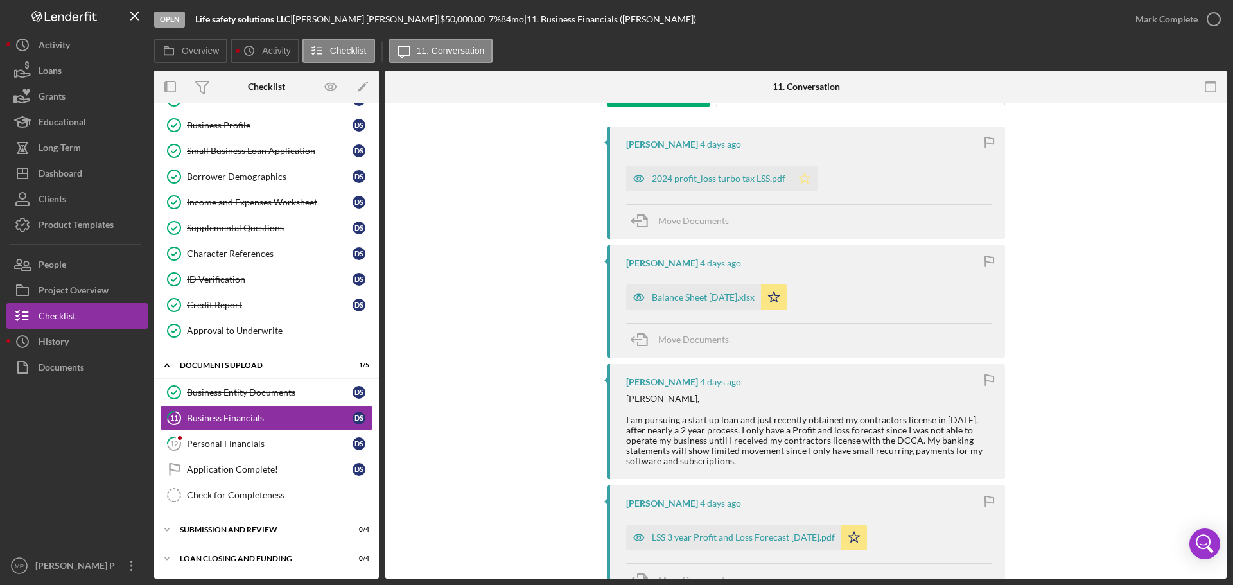
click at [801, 178] on icon "Icon/Star" at bounding box center [805, 179] width 26 height 26
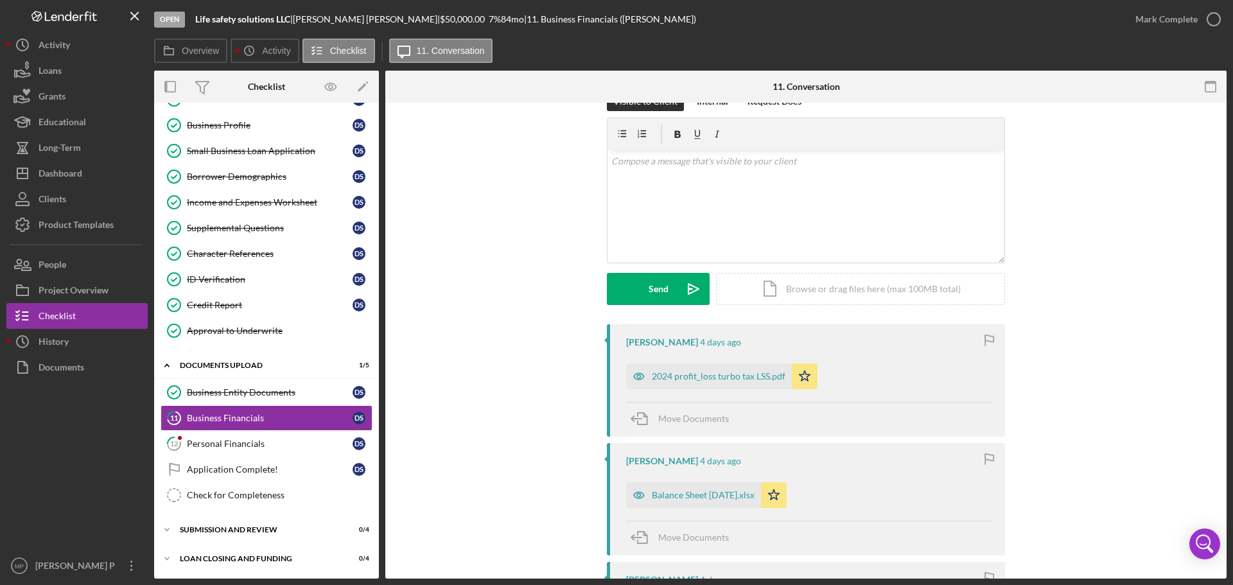
scroll to position [0, 0]
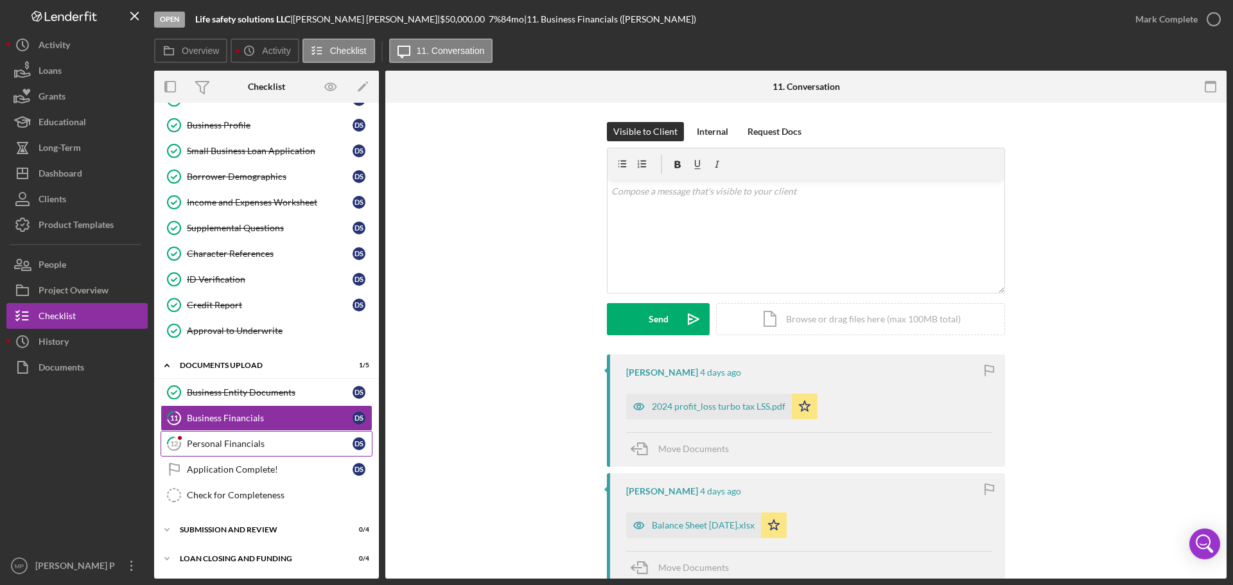
click at [212, 448] on div "Personal Financials" at bounding box center [270, 444] width 166 height 10
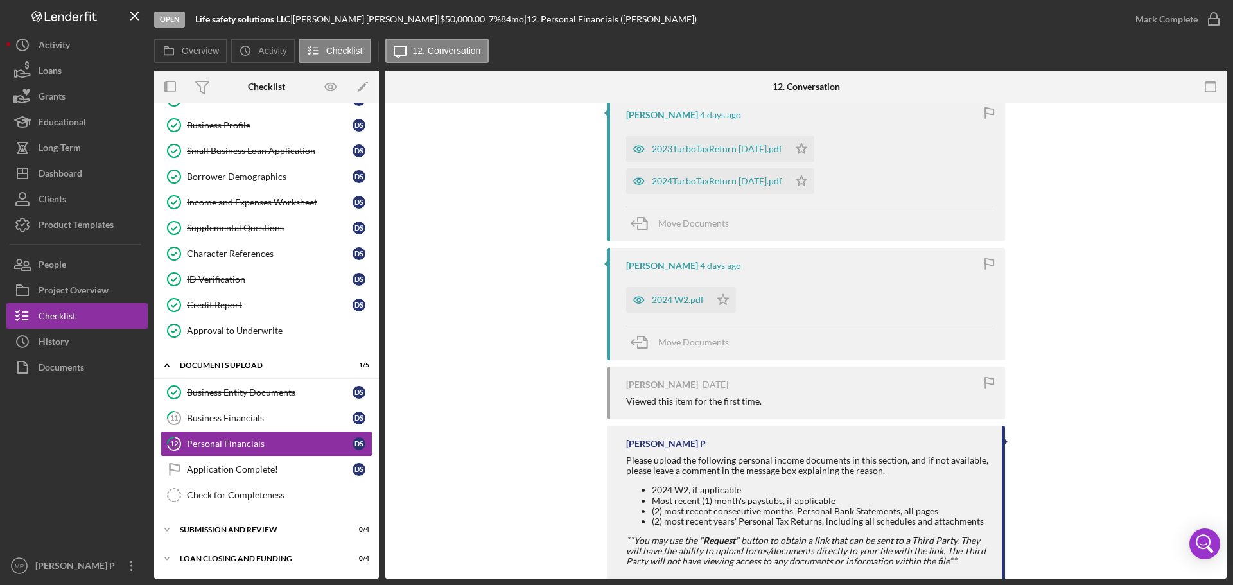
scroll to position [546, 0]
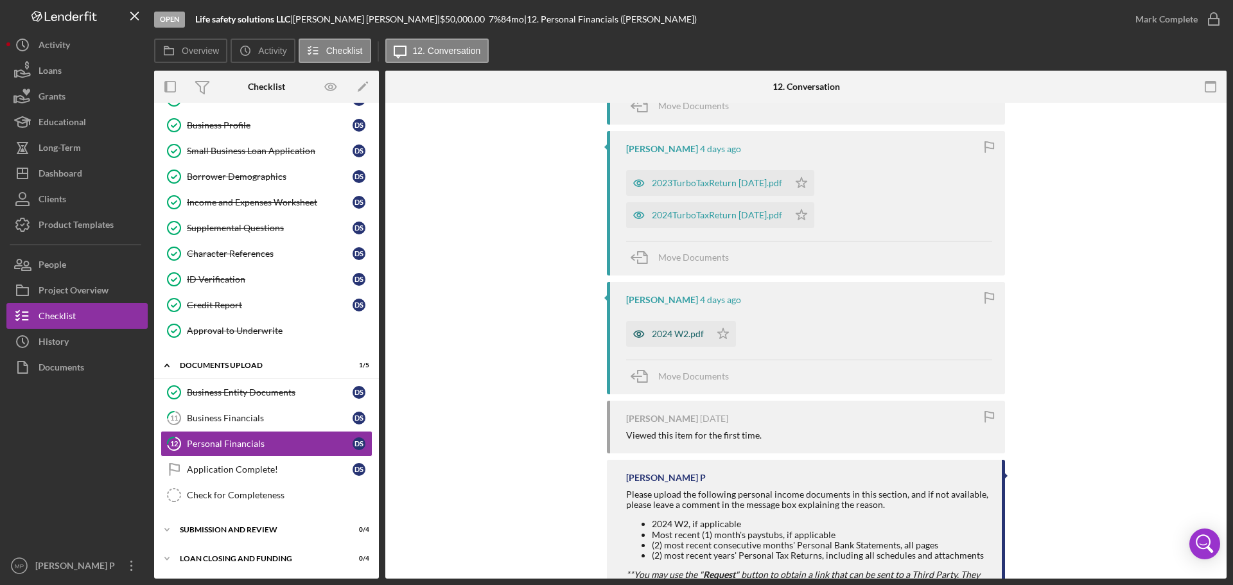
click at [683, 333] on div "2024 W2.pdf" at bounding box center [678, 334] width 52 height 10
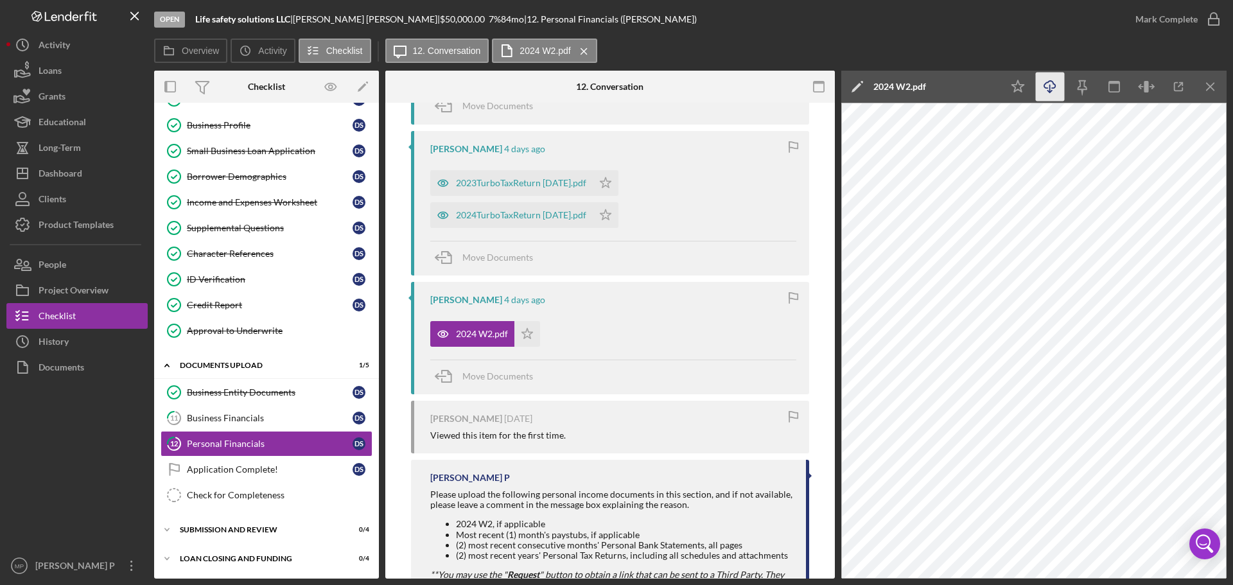
click at [1052, 84] on icon "Icon/Download" at bounding box center [1050, 87] width 29 height 29
click at [524, 334] on icon "Icon/Star" at bounding box center [527, 334] width 26 height 26
click at [1212, 89] on line "button" at bounding box center [1210, 86] width 7 height 7
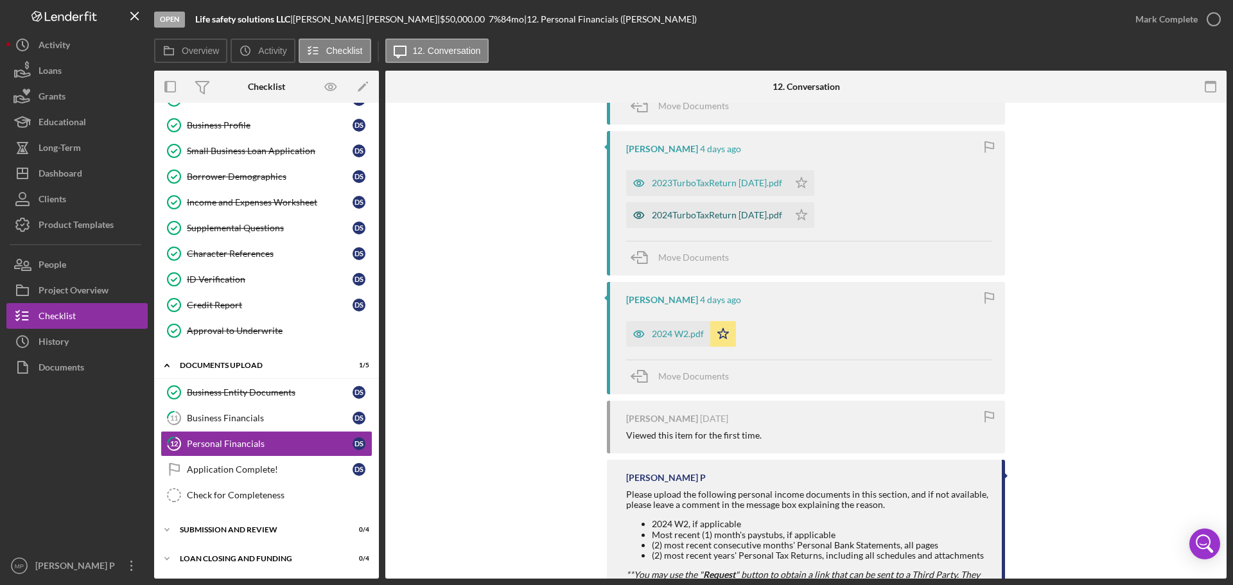
click at [730, 216] on div "2024TurboTaxReturn [DATE].pdf" at bounding box center [717, 215] width 130 height 10
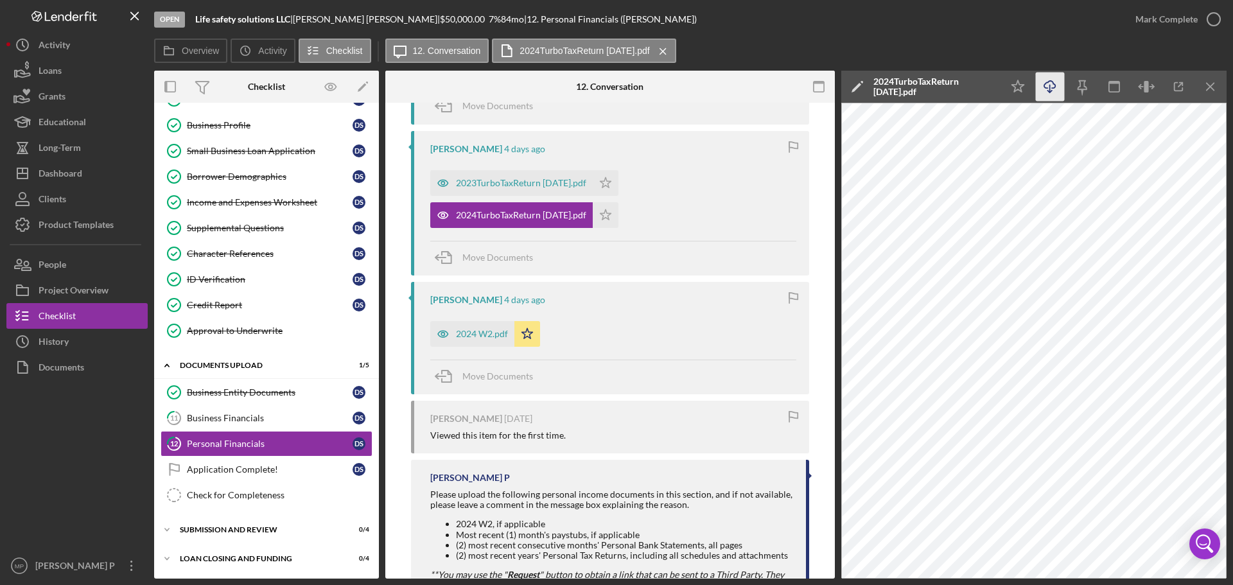
click at [1050, 82] on icon "Icon/Download" at bounding box center [1050, 87] width 29 height 29
click at [1214, 89] on icon "Icon/Menu Close" at bounding box center [1210, 87] width 29 height 29
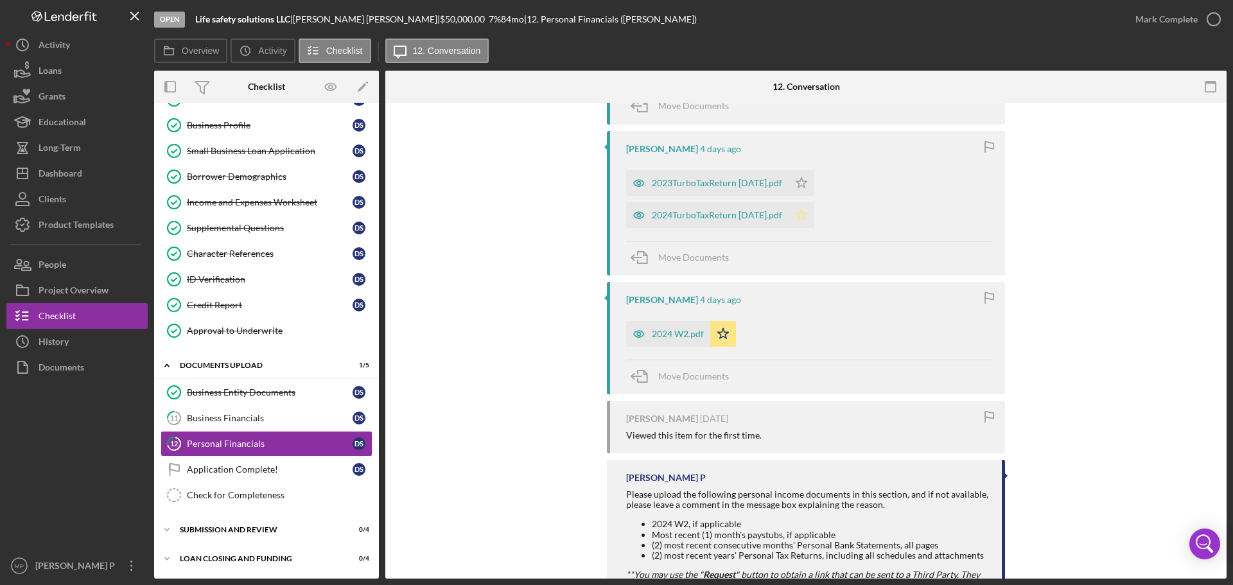
click at [800, 216] on icon "Icon/Star" at bounding box center [802, 215] width 26 height 26
click at [685, 182] on div "2023TurboTaxReturn [DATE].pdf" at bounding box center [717, 183] width 130 height 10
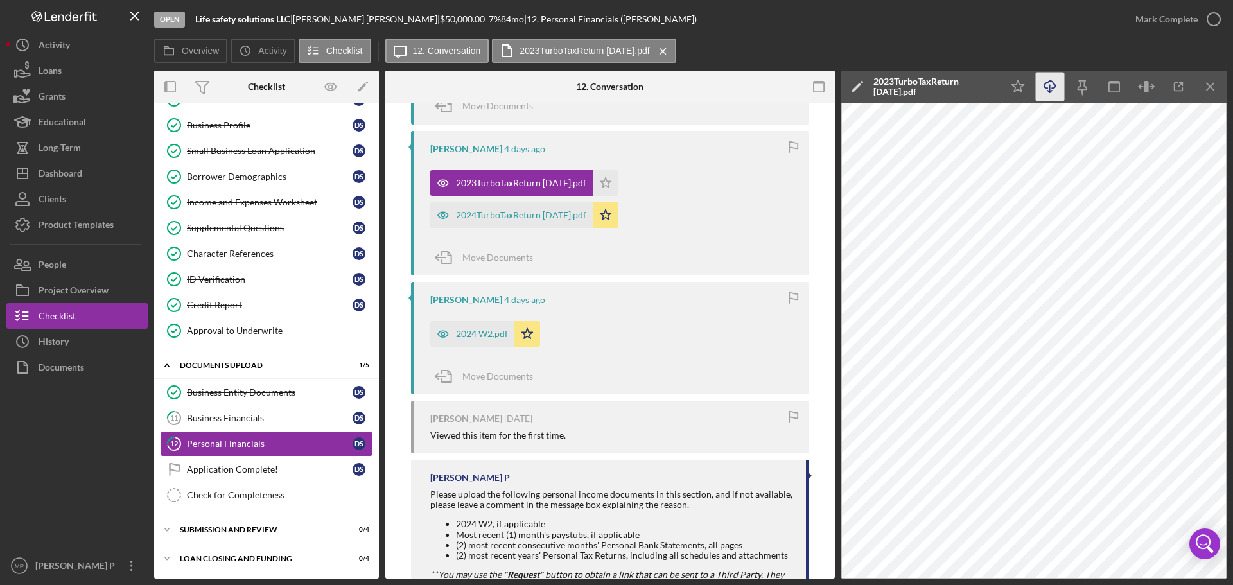
click at [1048, 80] on icon "Icon/Download" at bounding box center [1050, 87] width 29 height 29
click at [1020, 82] on icon "Icon/Star" at bounding box center [1018, 87] width 29 height 29
click at [1205, 87] on icon "Icon/Menu Close" at bounding box center [1210, 87] width 29 height 29
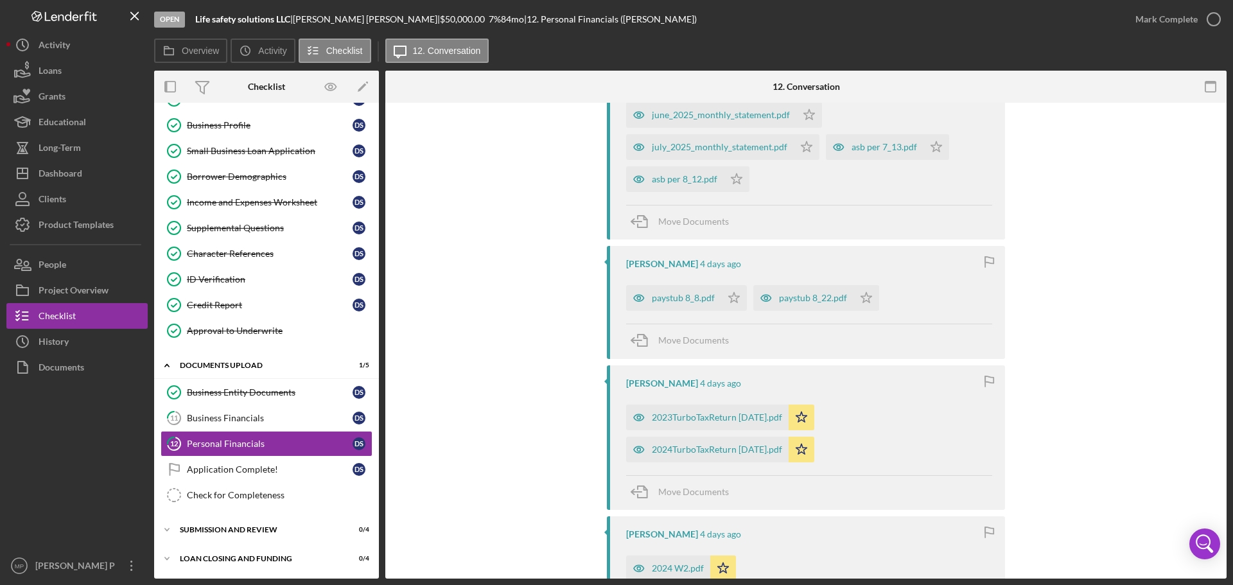
scroll to position [290, 0]
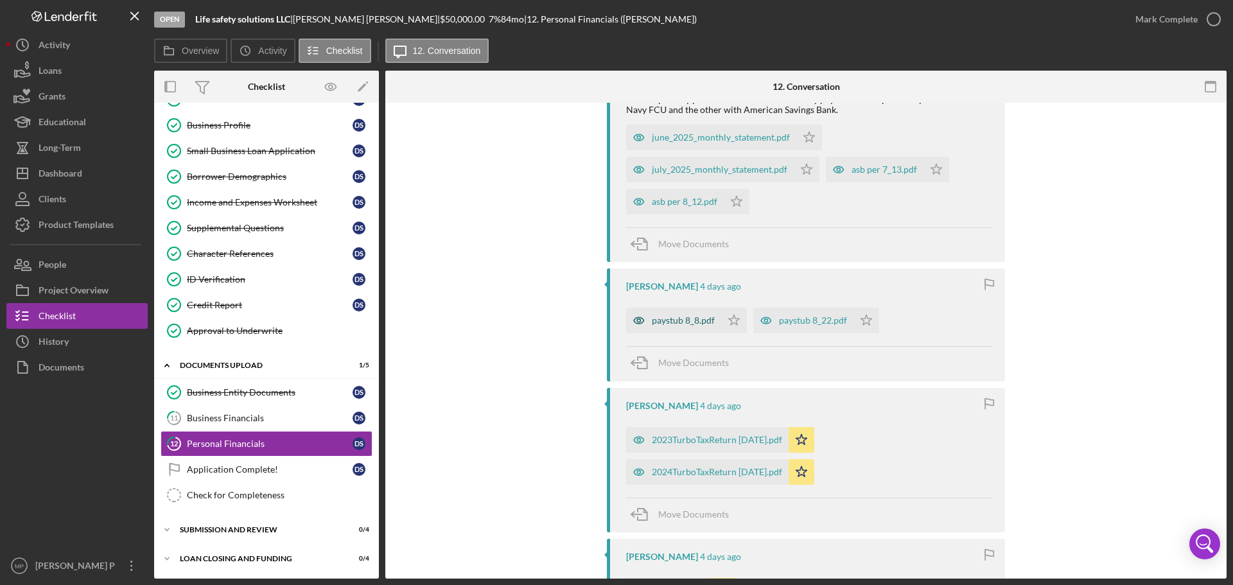
click at [691, 322] on div "paystub 8_8.pdf" at bounding box center [683, 320] width 63 height 10
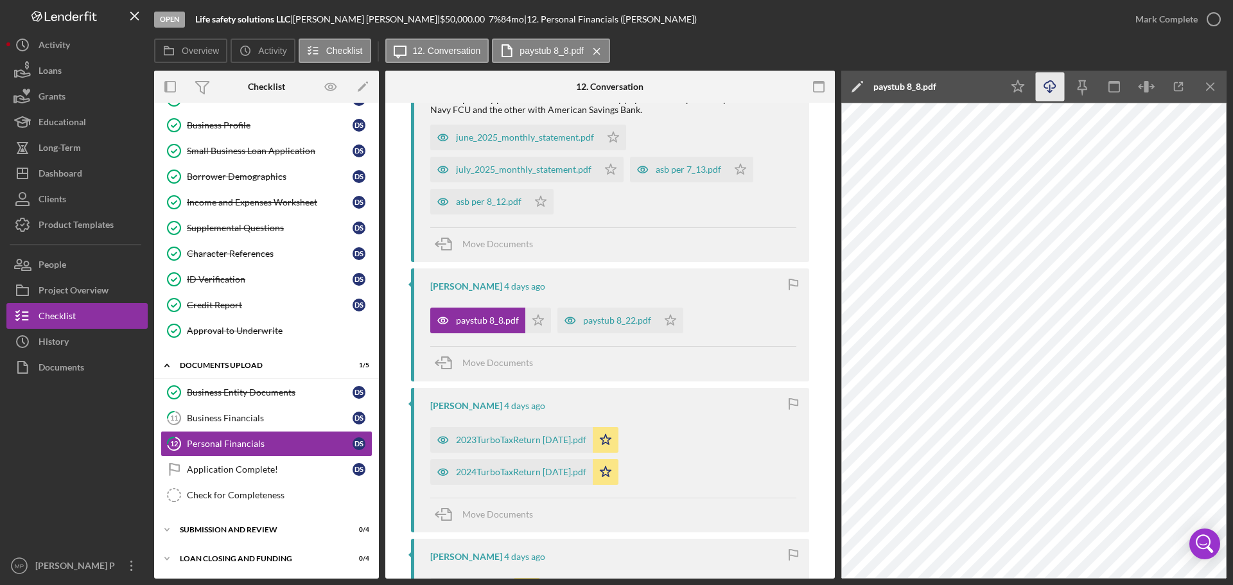
click at [1047, 87] on icon "Icon/Download" at bounding box center [1050, 87] width 29 height 29
click at [1017, 88] on icon "Icon/Star" at bounding box center [1018, 87] width 29 height 29
